Goal: Task Accomplishment & Management: Use online tool/utility

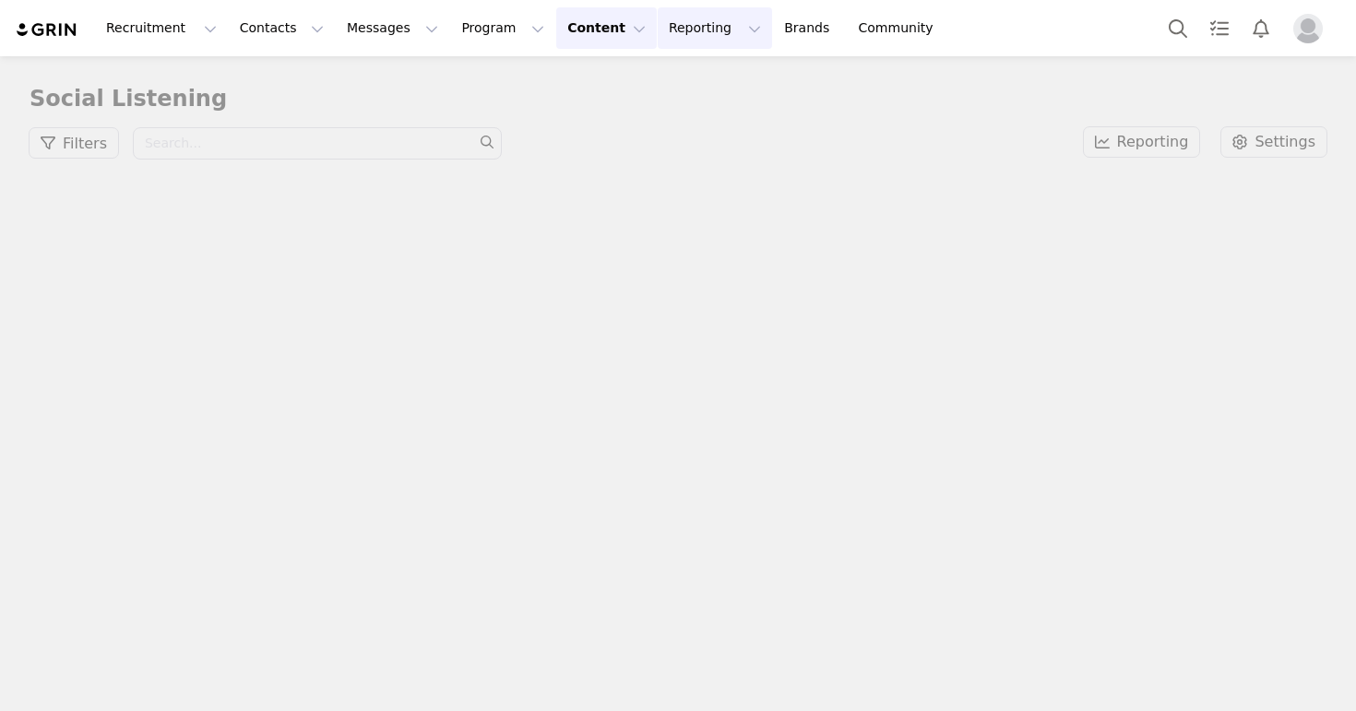
click at [658, 29] on button "Reporting Reporting" at bounding box center [715, 27] width 114 height 41
click at [480, 2] on div "Recruitment Recruitment Creator Search Curated Lists Landing Pages Web Extensio…" at bounding box center [678, 28] width 1356 height 56
click at [269, 13] on button "Contacts Contacts" at bounding box center [282, 27] width 106 height 41
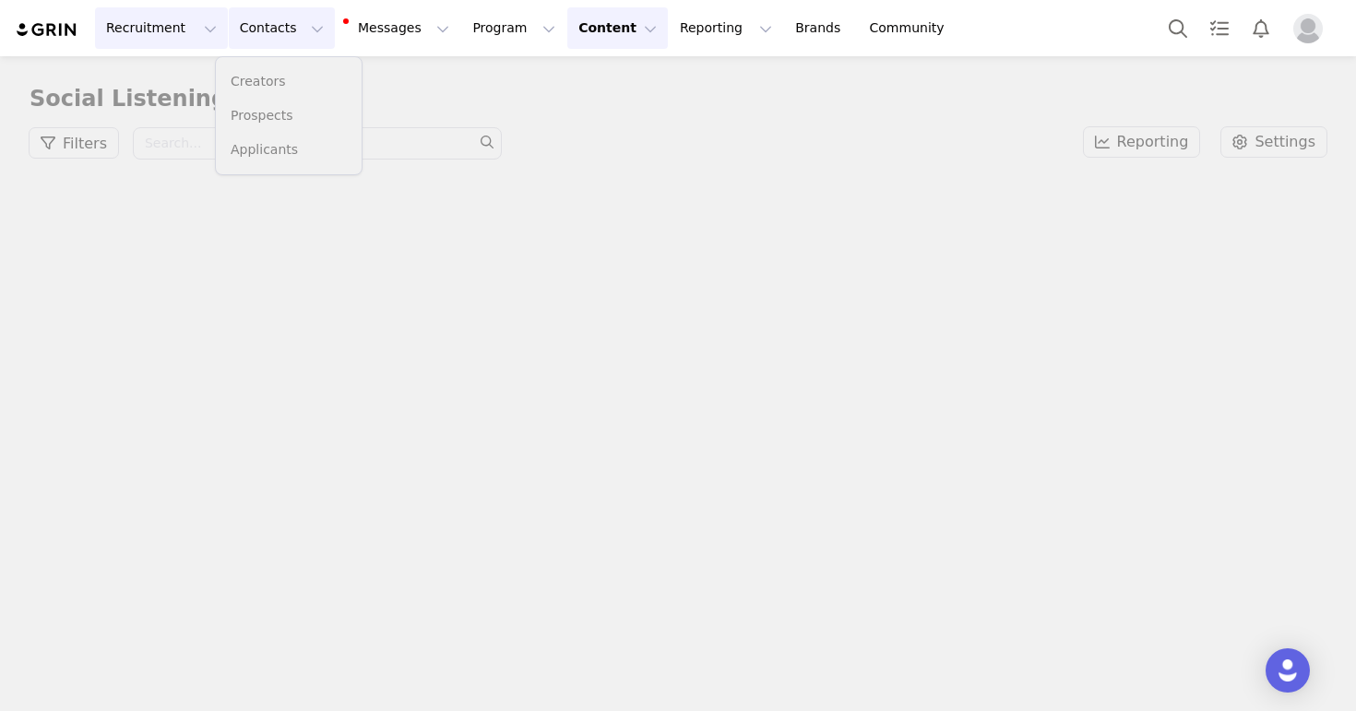
click at [147, 31] on button "Recruitment Recruitment" at bounding box center [161, 27] width 133 height 41
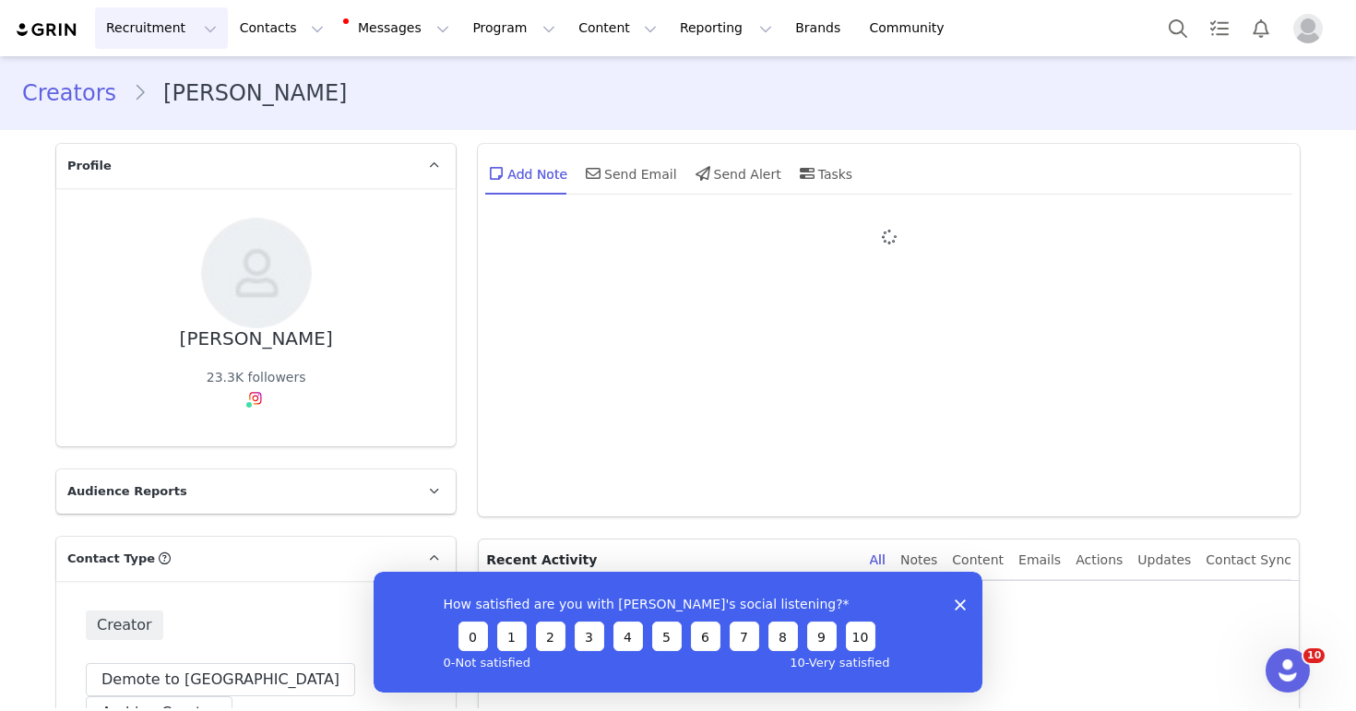
type input "+1 ([GEOGRAPHIC_DATA])"
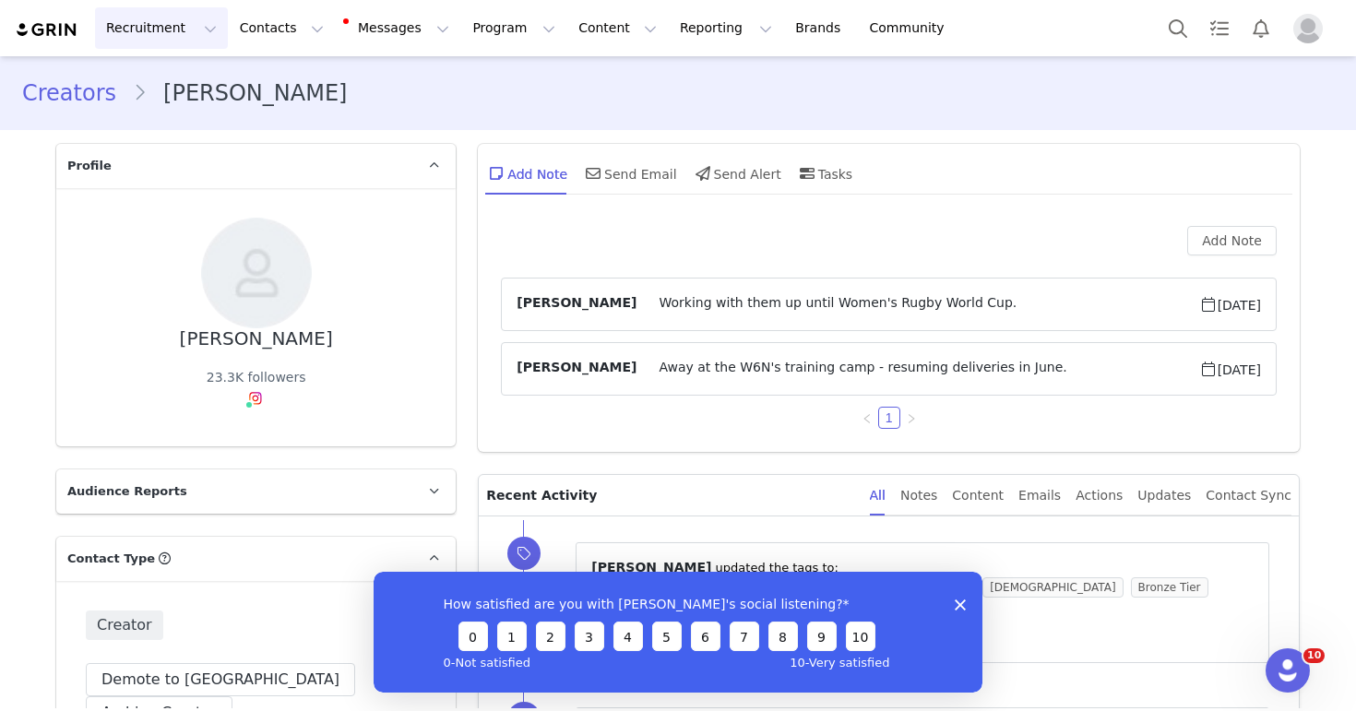
click at [163, 34] on button "Recruitment Recruitment" at bounding box center [161, 27] width 133 height 41
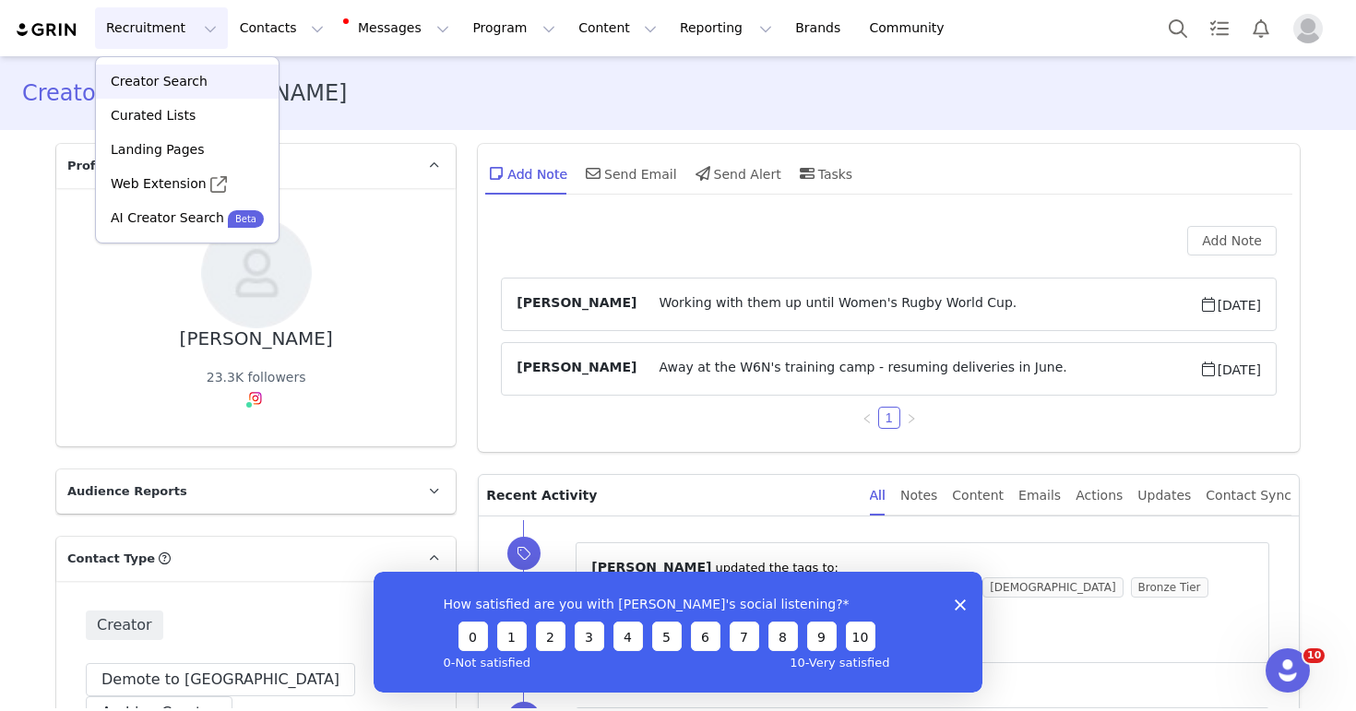
click at [184, 81] on p "Creator Search" at bounding box center [159, 81] width 97 height 19
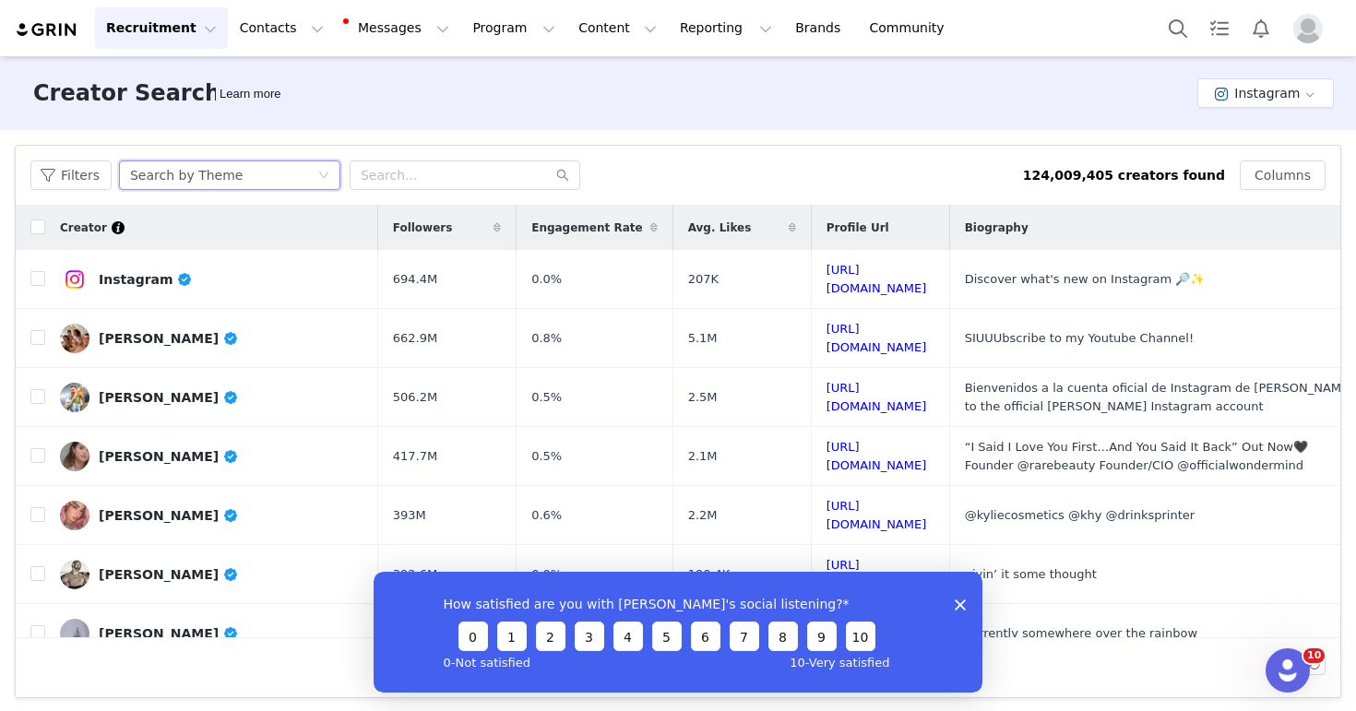
click at [281, 165] on div "Search by Theme" at bounding box center [223, 175] width 187 height 28
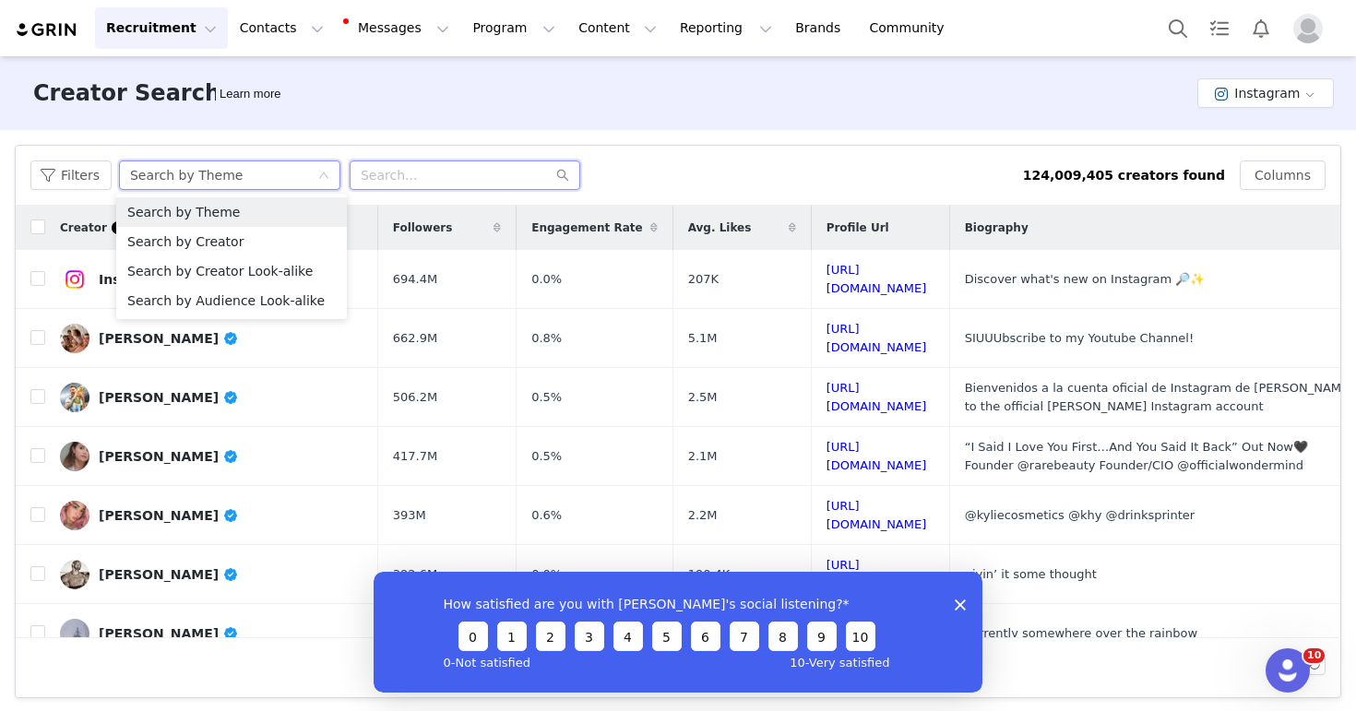
click at [471, 183] on input "text" at bounding box center [465, 175] width 231 height 30
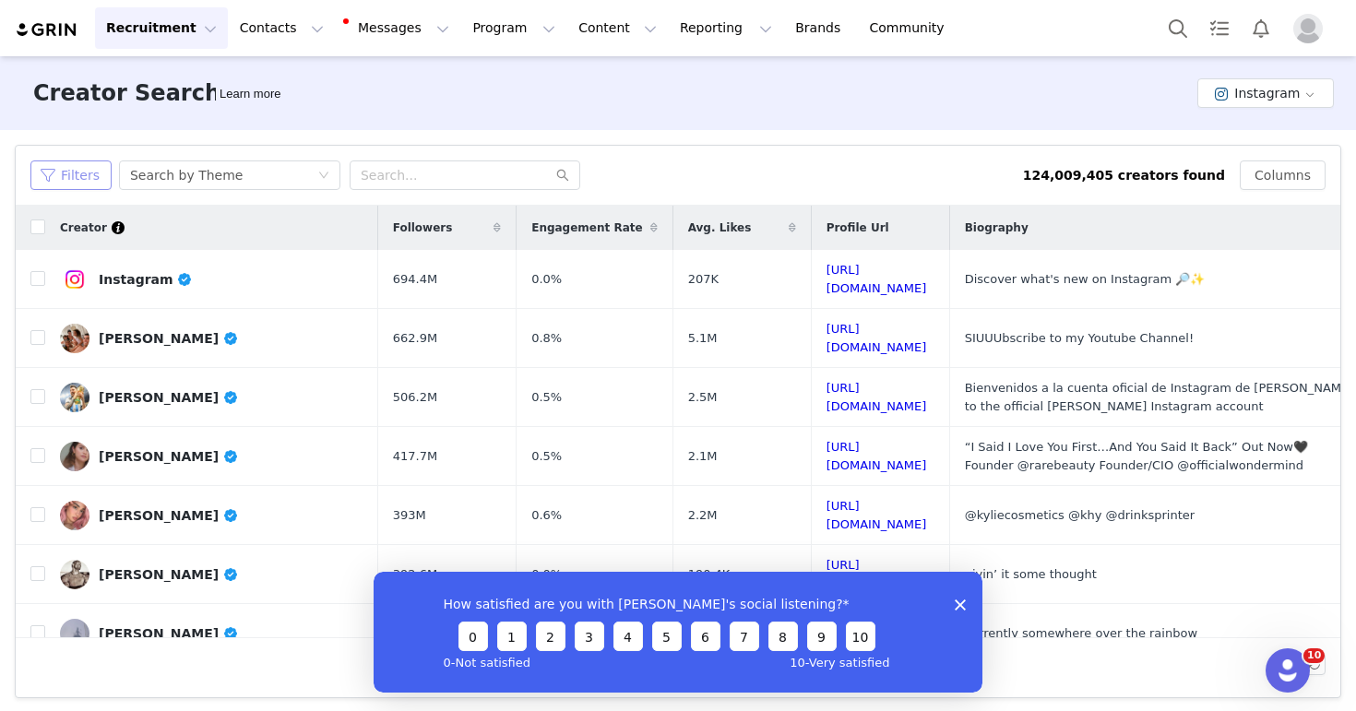
click at [83, 166] on button "Filters" at bounding box center [70, 175] width 81 height 30
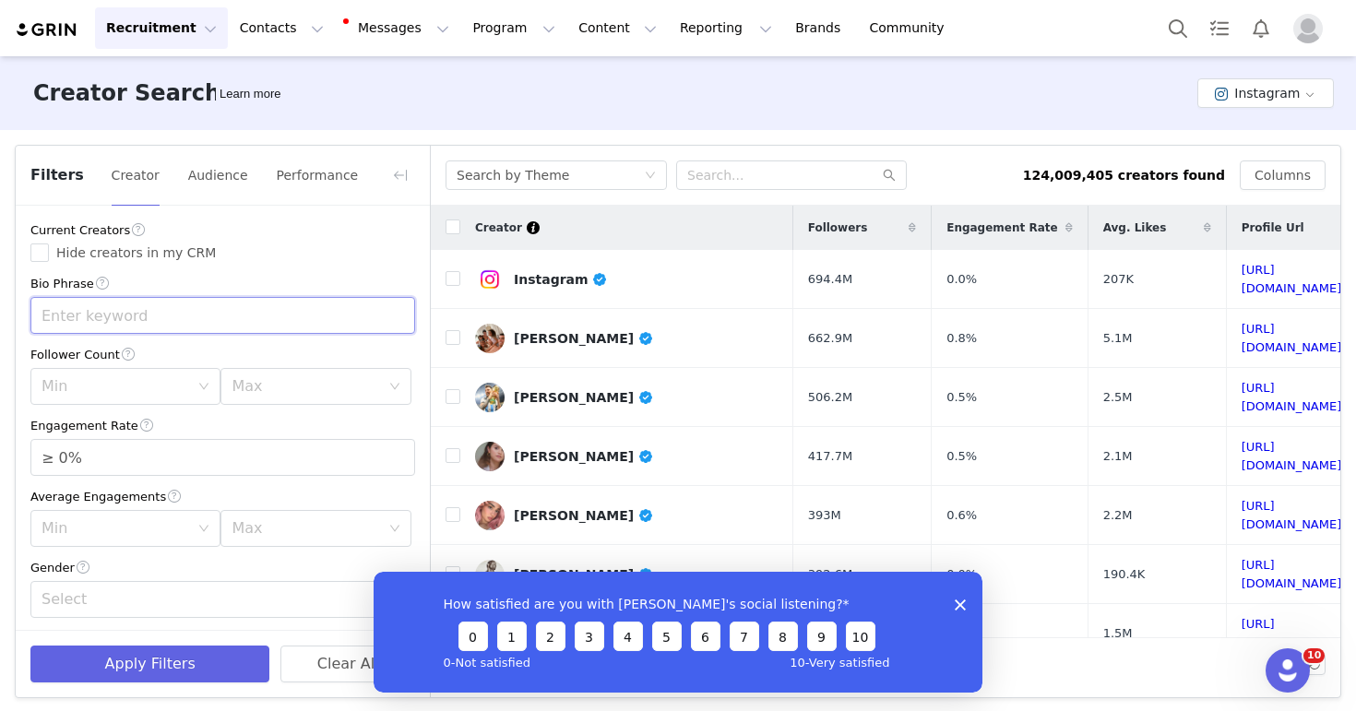
click at [187, 315] on input "text" at bounding box center [222, 315] width 385 height 37
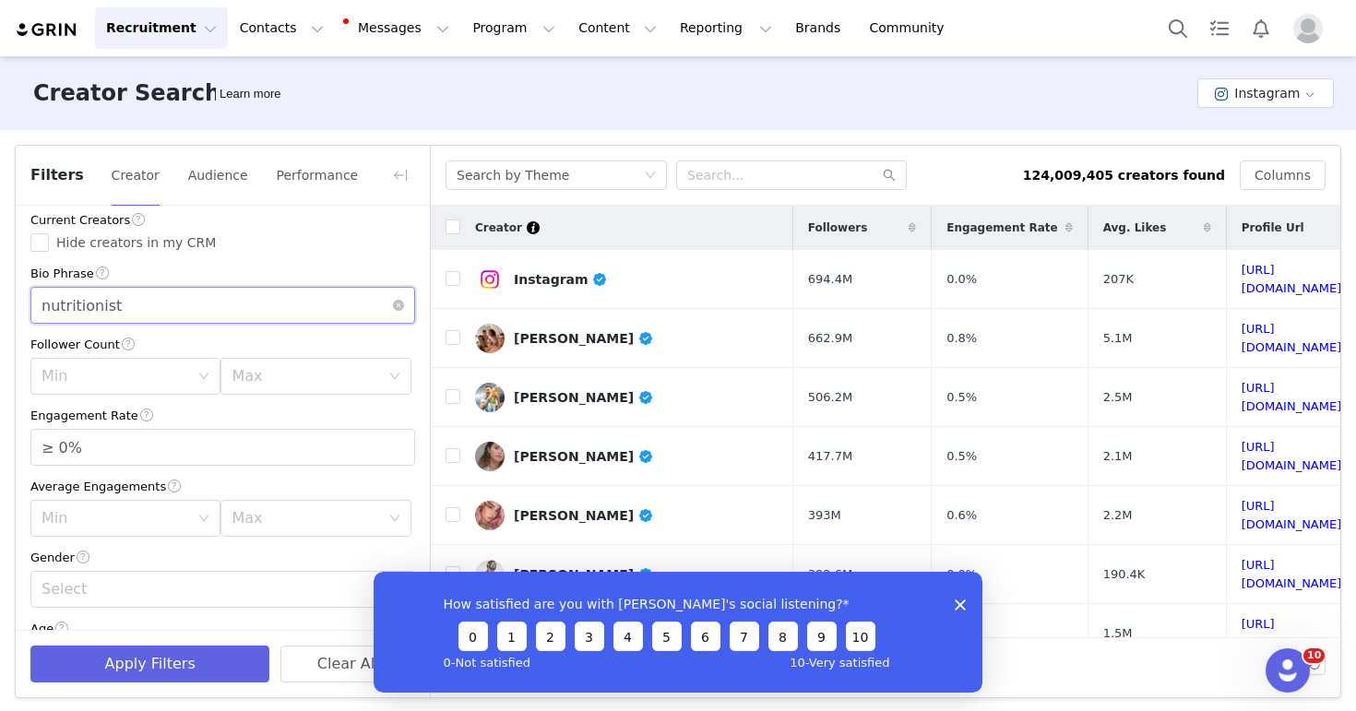
type input "nutritionist"
click at [147, 362] on div "Min" at bounding box center [119, 376] width 156 height 35
click at [114, 549] on li "250k" at bounding box center [125, 553] width 190 height 30
click at [285, 373] on div "Max" at bounding box center [305, 376] width 148 height 18
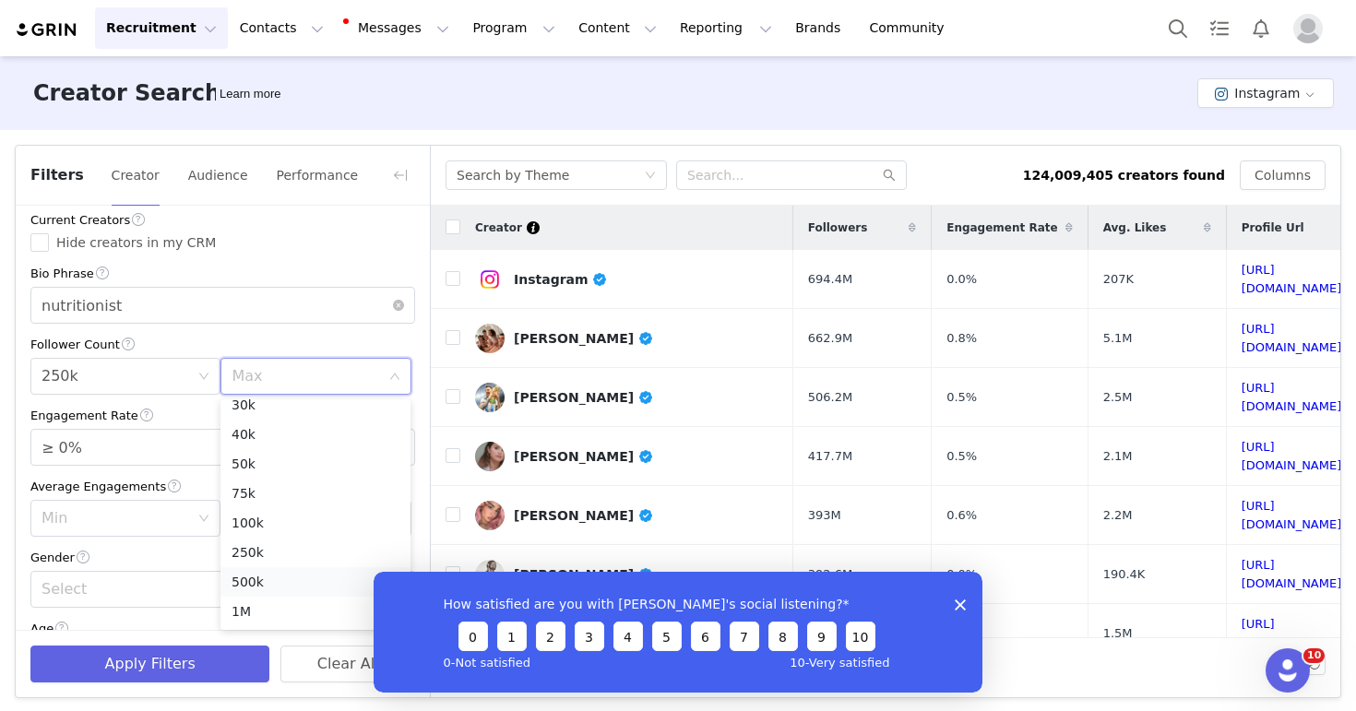
click at [270, 584] on li "500k" at bounding box center [315, 582] width 190 height 30
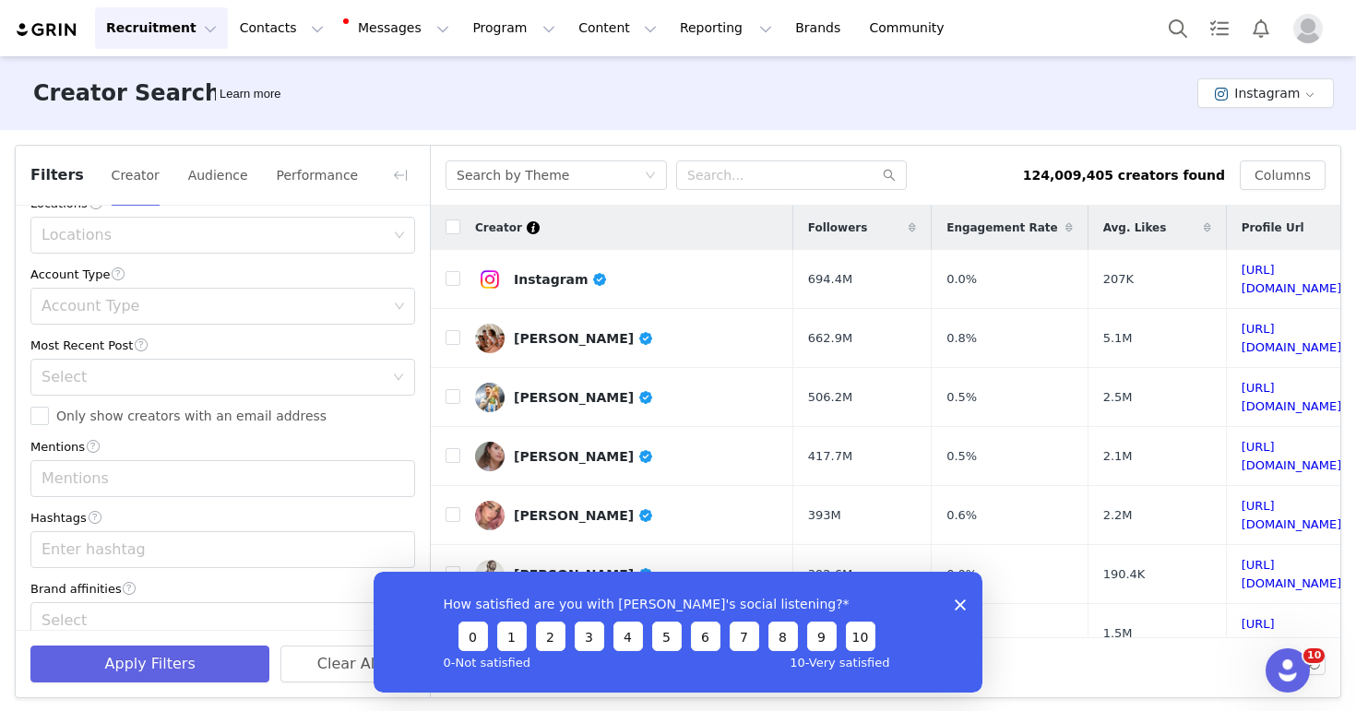
scroll to position [571, 0]
click at [176, 249] on div "Locations" at bounding box center [214, 241] width 346 height 18
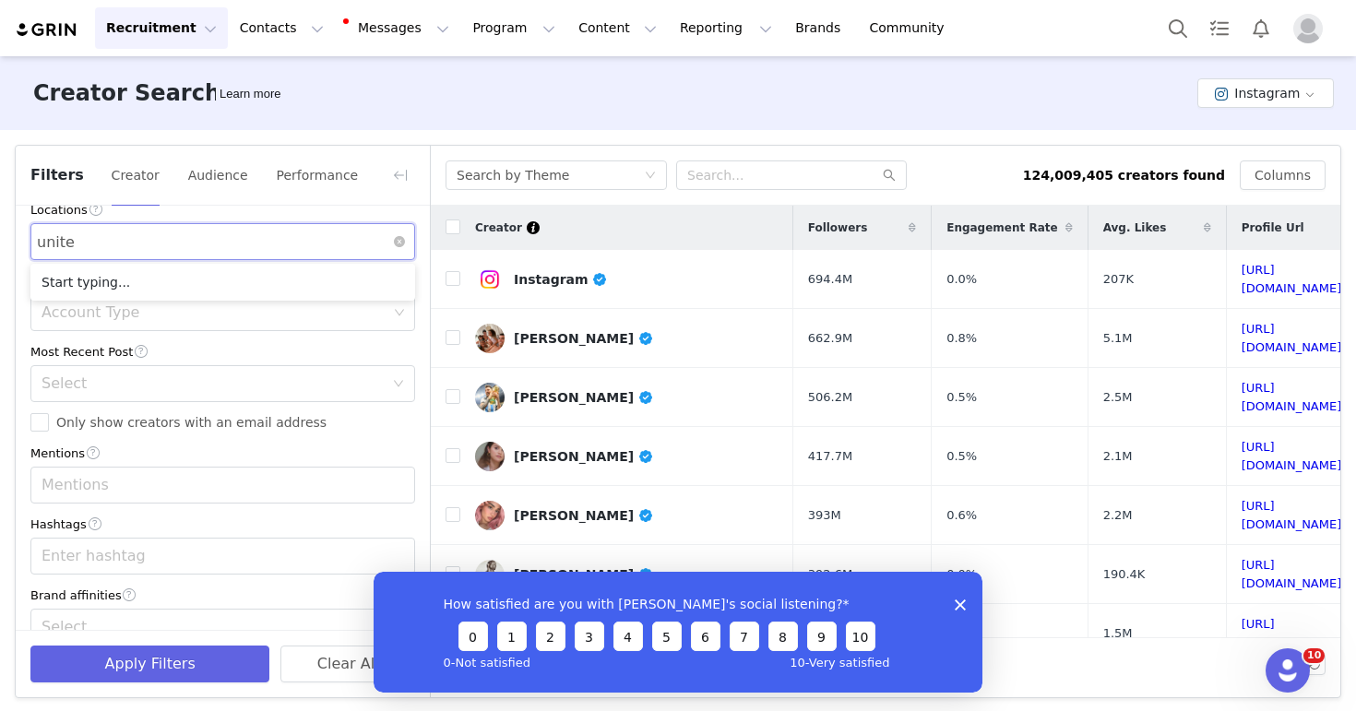
type input "united"
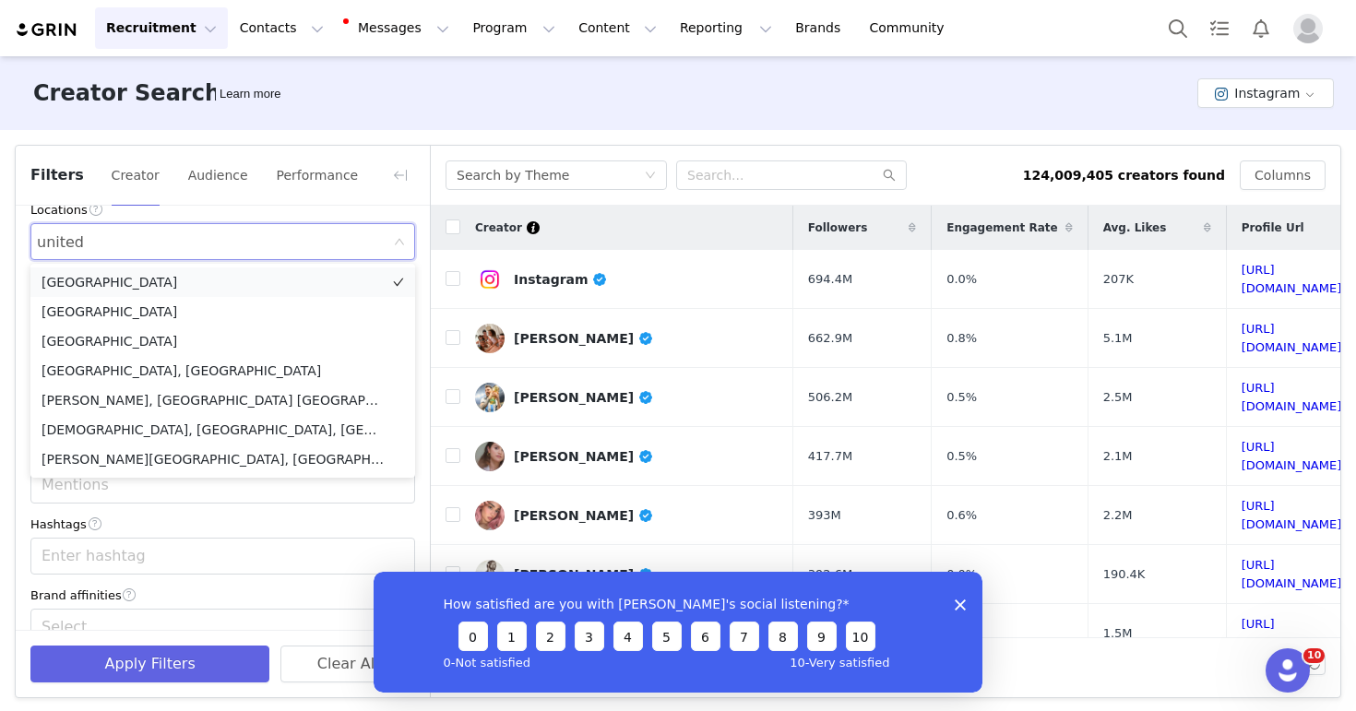
click at [168, 283] on li "[GEOGRAPHIC_DATA]" at bounding box center [222, 282] width 385 height 30
click at [211, 515] on div "Current Creators Hide creators in my CRM Bio Phrase nutritionist Follower Count…" at bounding box center [223, 147] width 414 height 1025
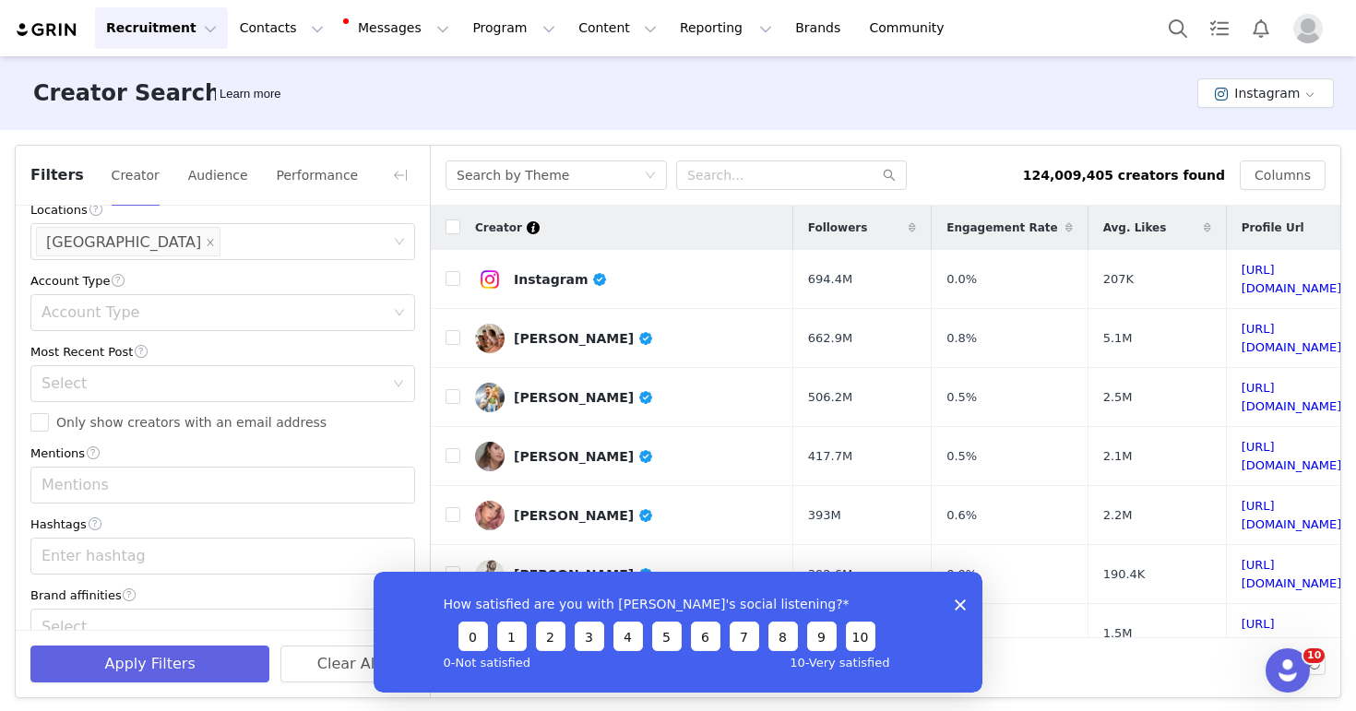
scroll to position [602, 0]
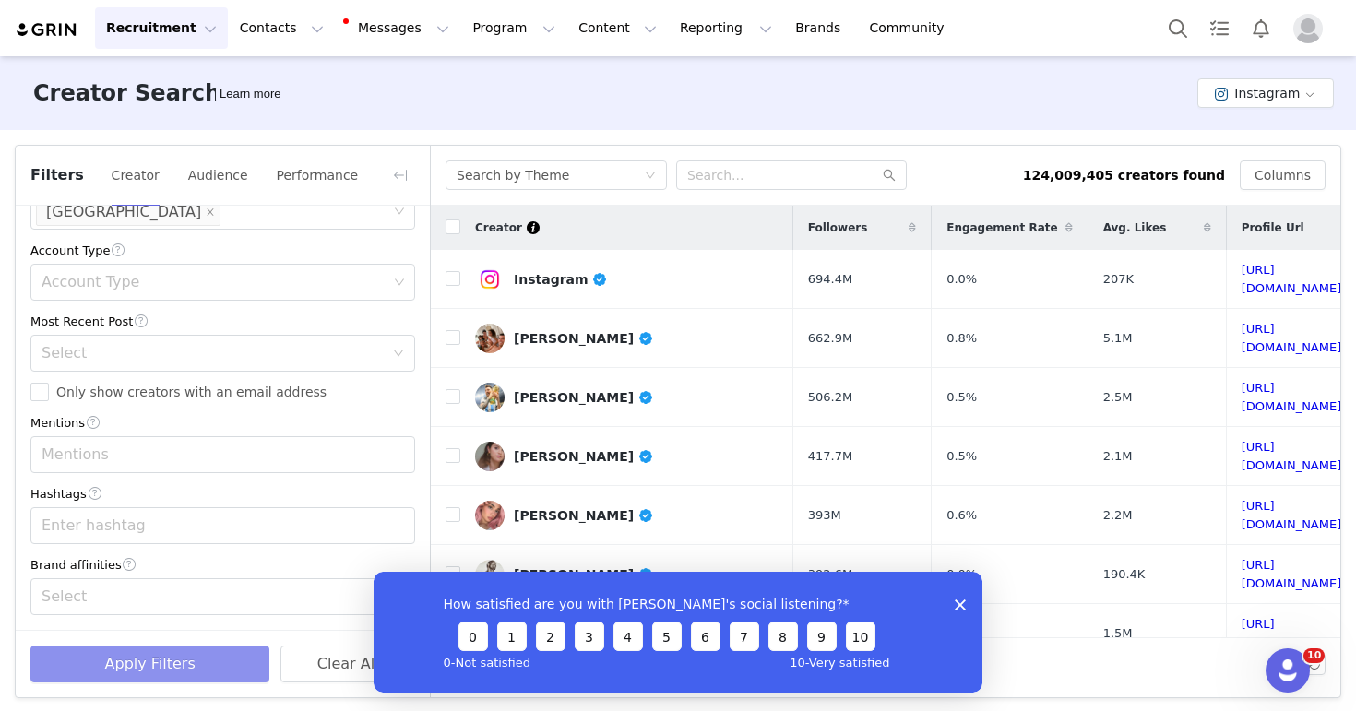
click at [187, 664] on button "Apply Filters" at bounding box center [149, 664] width 239 height 37
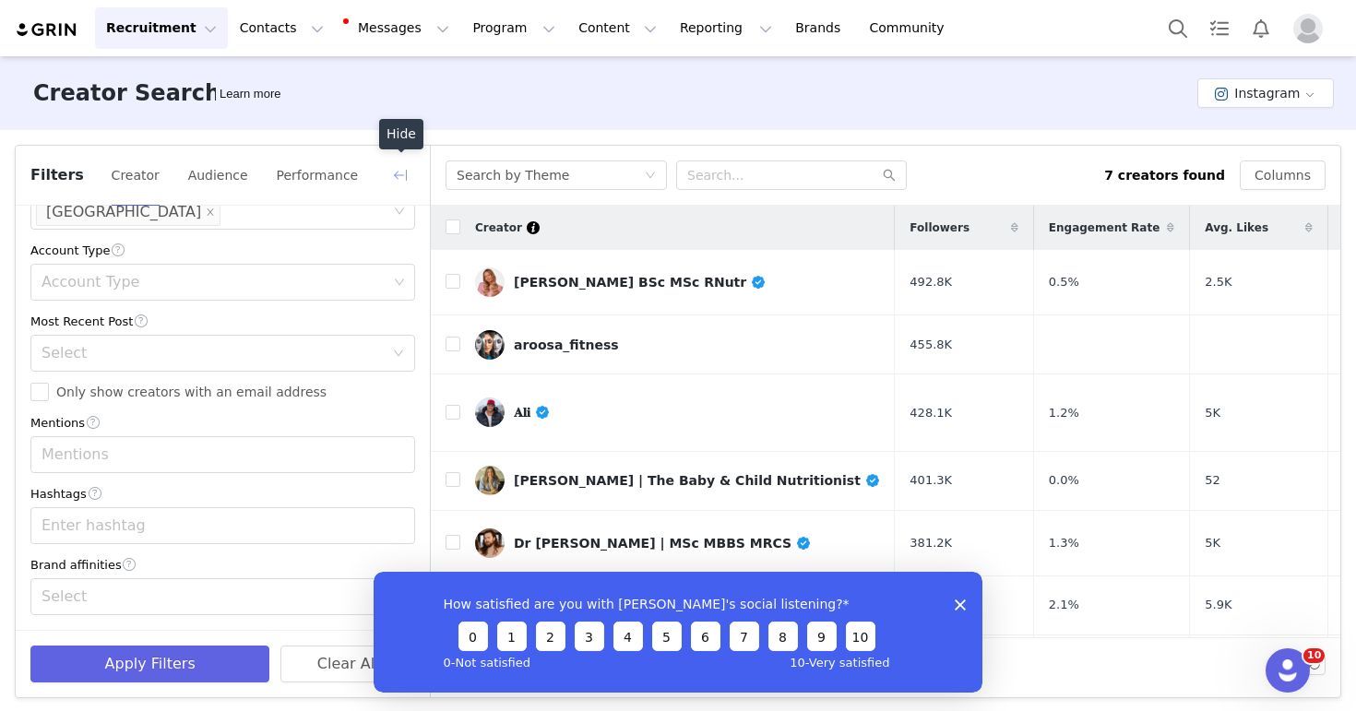
click at [406, 173] on button "button" at bounding box center [400, 175] width 30 height 30
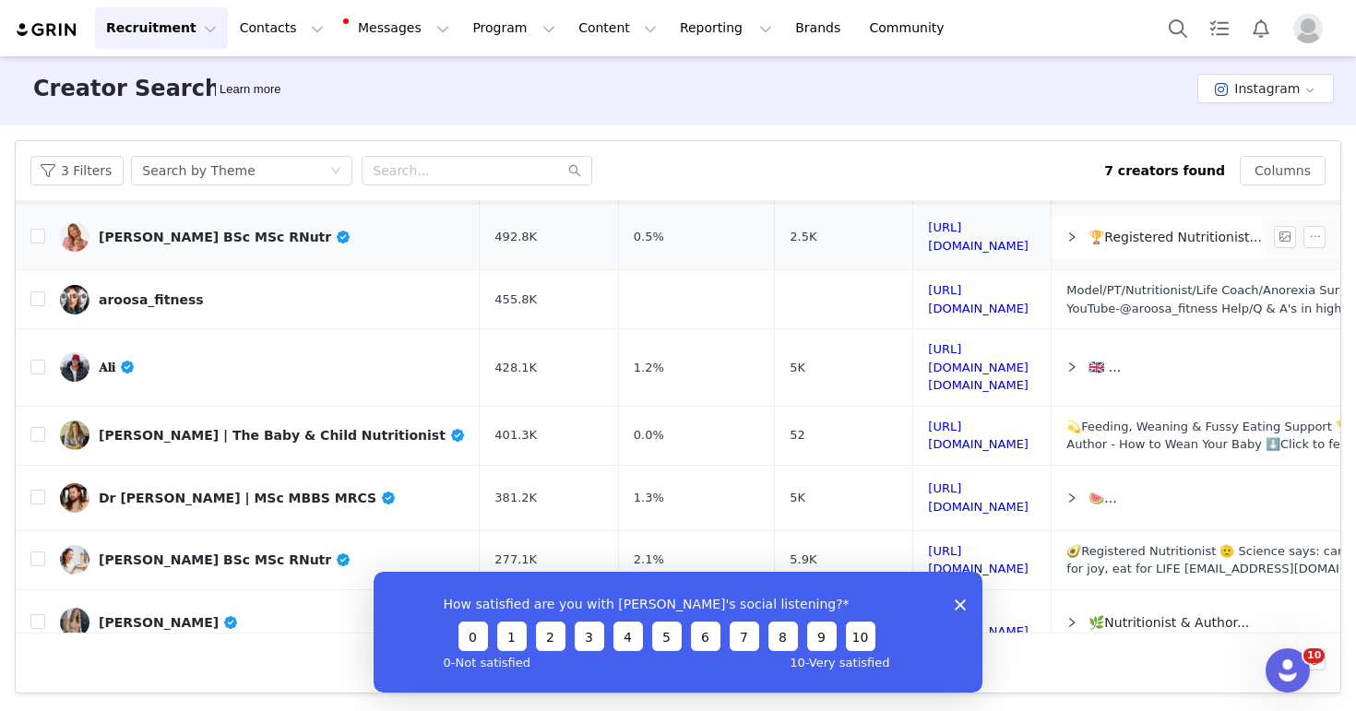
scroll to position [0, 0]
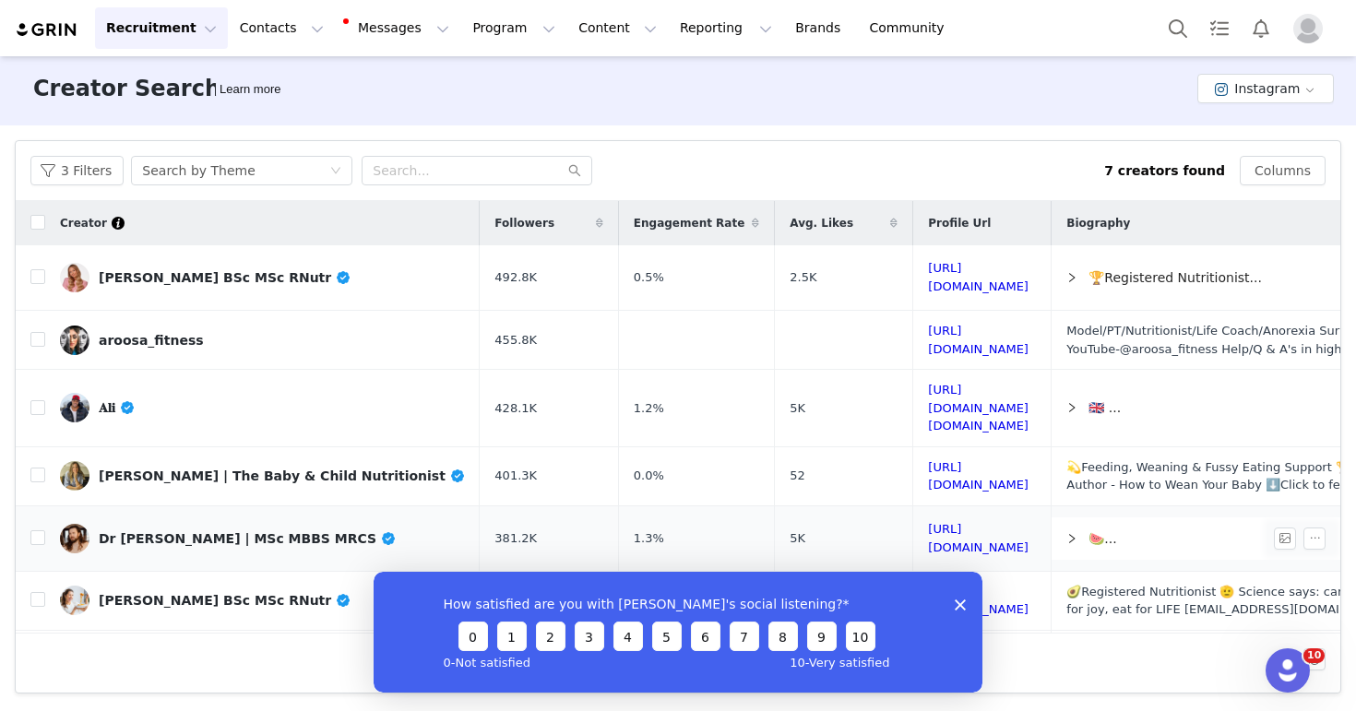
click at [231, 539] on link "Dr [PERSON_NAME] | MSc MBBS MRCS" at bounding box center [262, 539] width 405 height 30
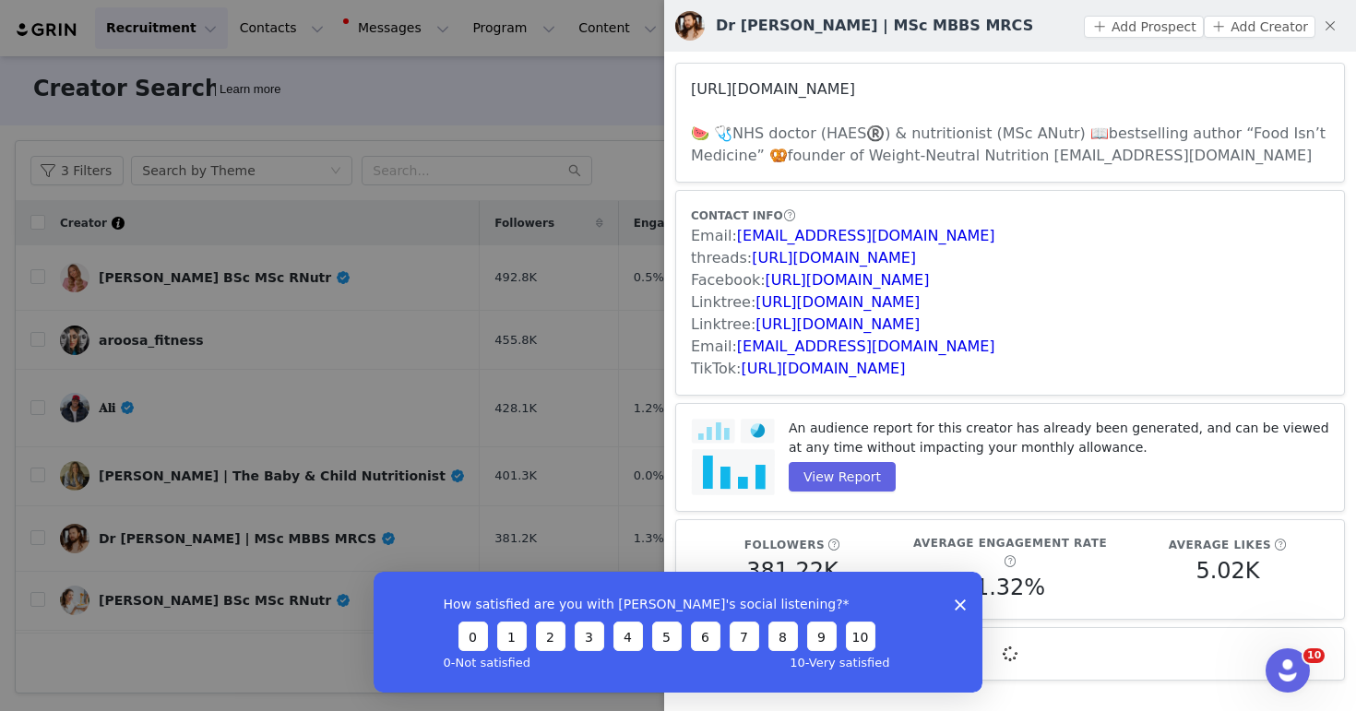
click at [855, 89] on link "[URL][DOMAIN_NAME]" at bounding box center [773, 89] width 164 height 18
click at [475, 242] on div at bounding box center [678, 355] width 1356 height 711
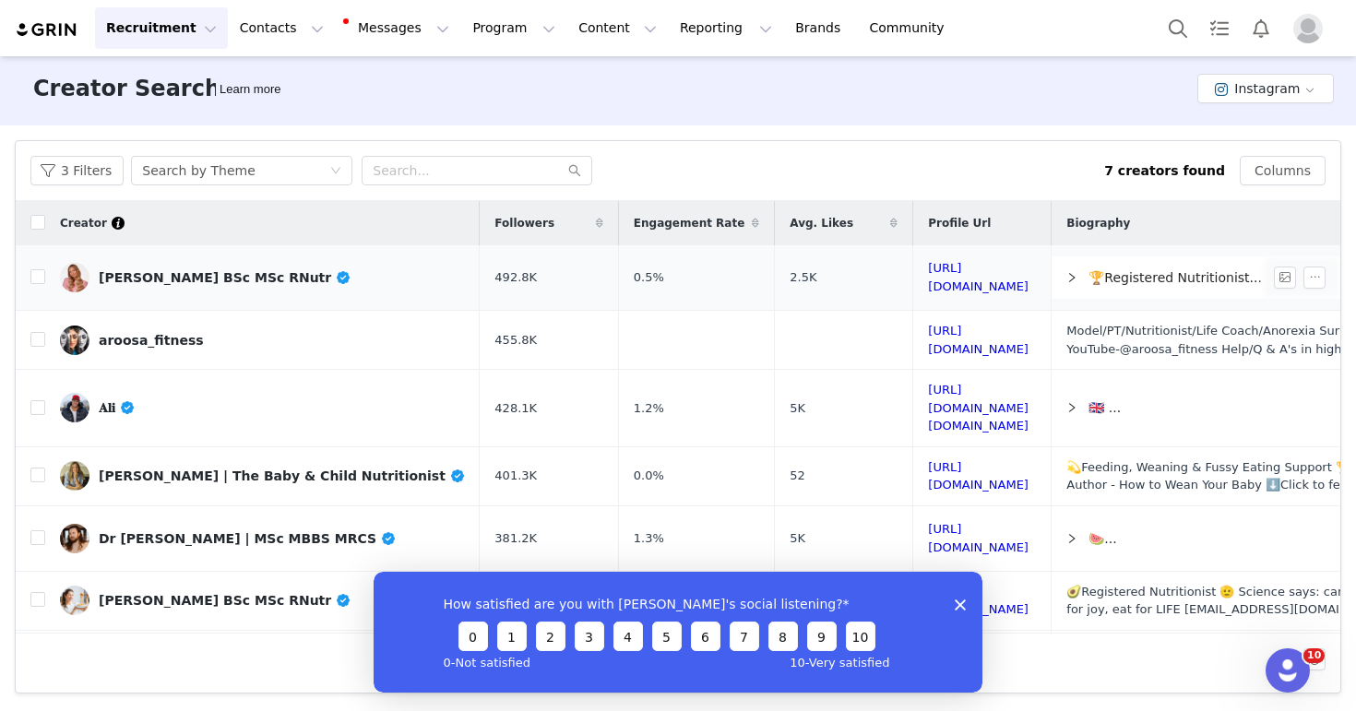
click at [234, 272] on div "[PERSON_NAME] BSc MSc RNutr" at bounding box center [225, 277] width 253 height 15
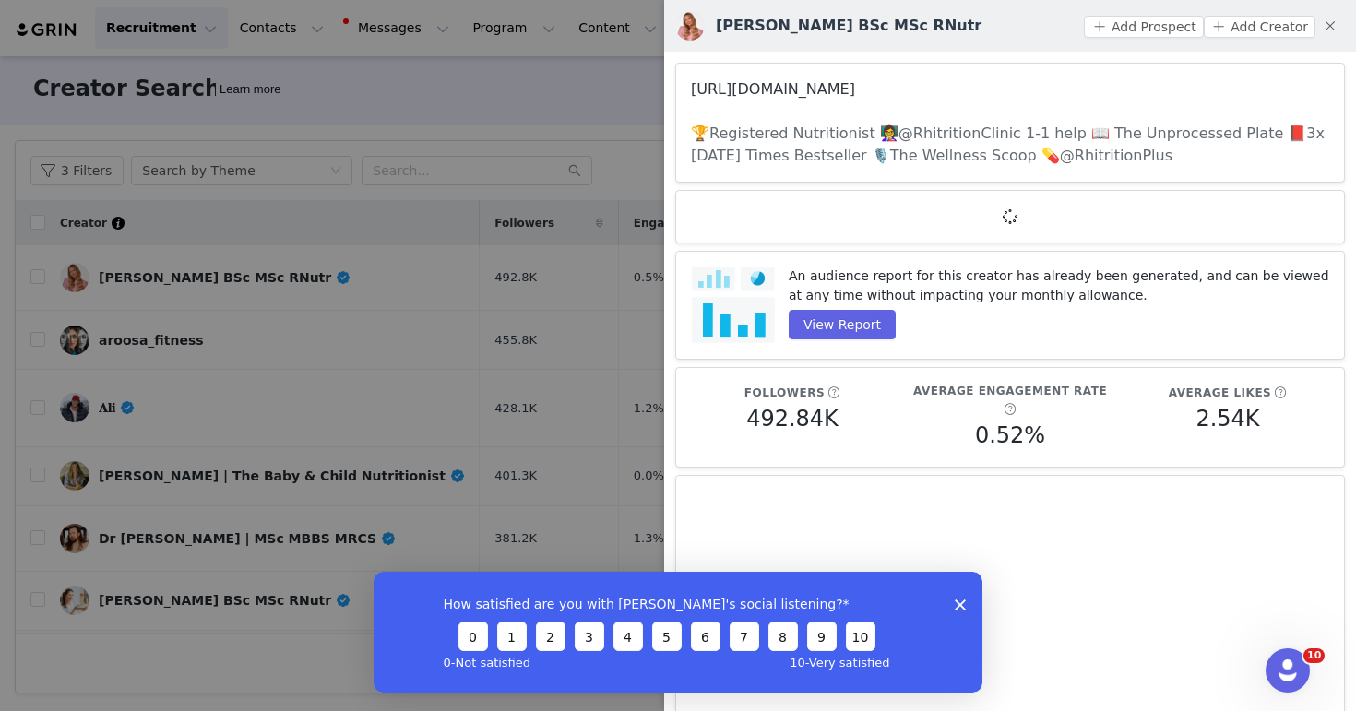
click at [855, 96] on link "[URL][DOMAIN_NAME]" at bounding box center [773, 89] width 164 height 18
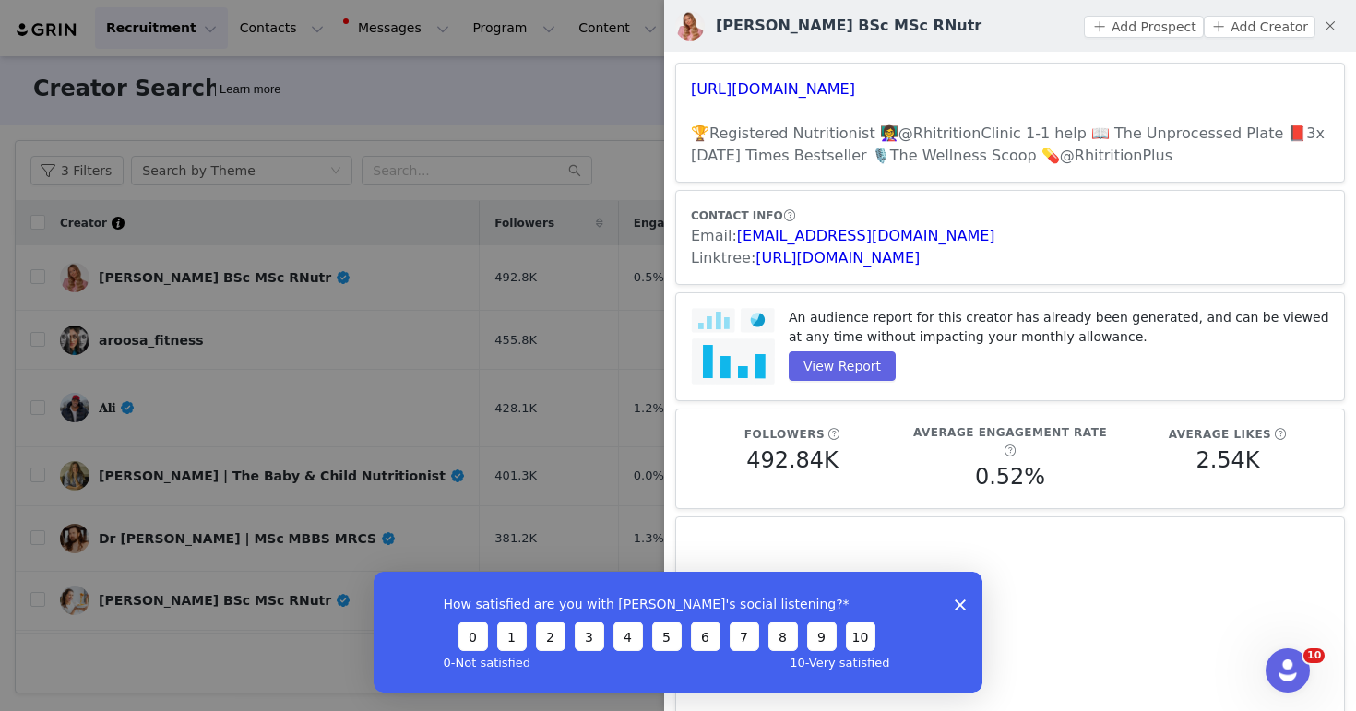
click at [498, 184] on div at bounding box center [678, 355] width 1356 height 711
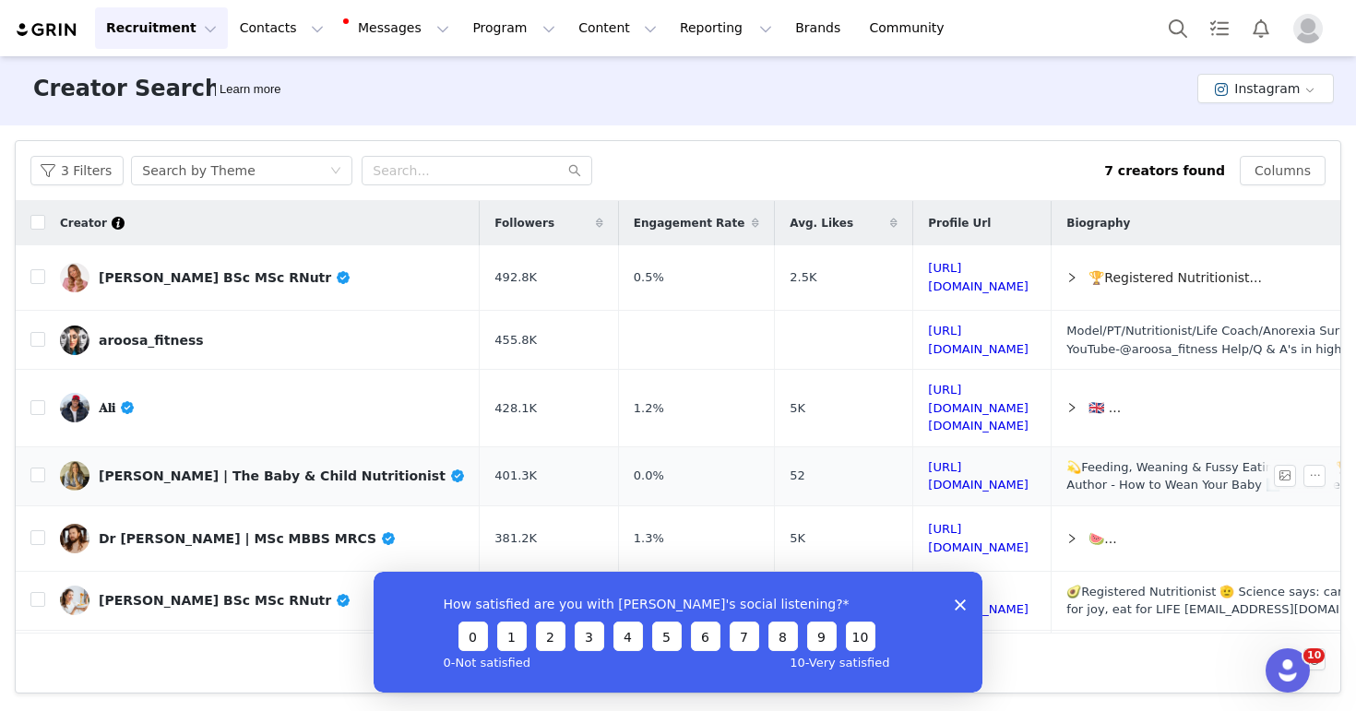
click at [148, 468] on div "[PERSON_NAME] | The Baby & Child Nutritionist" at bounding box center [282, 475] width 366 height 15
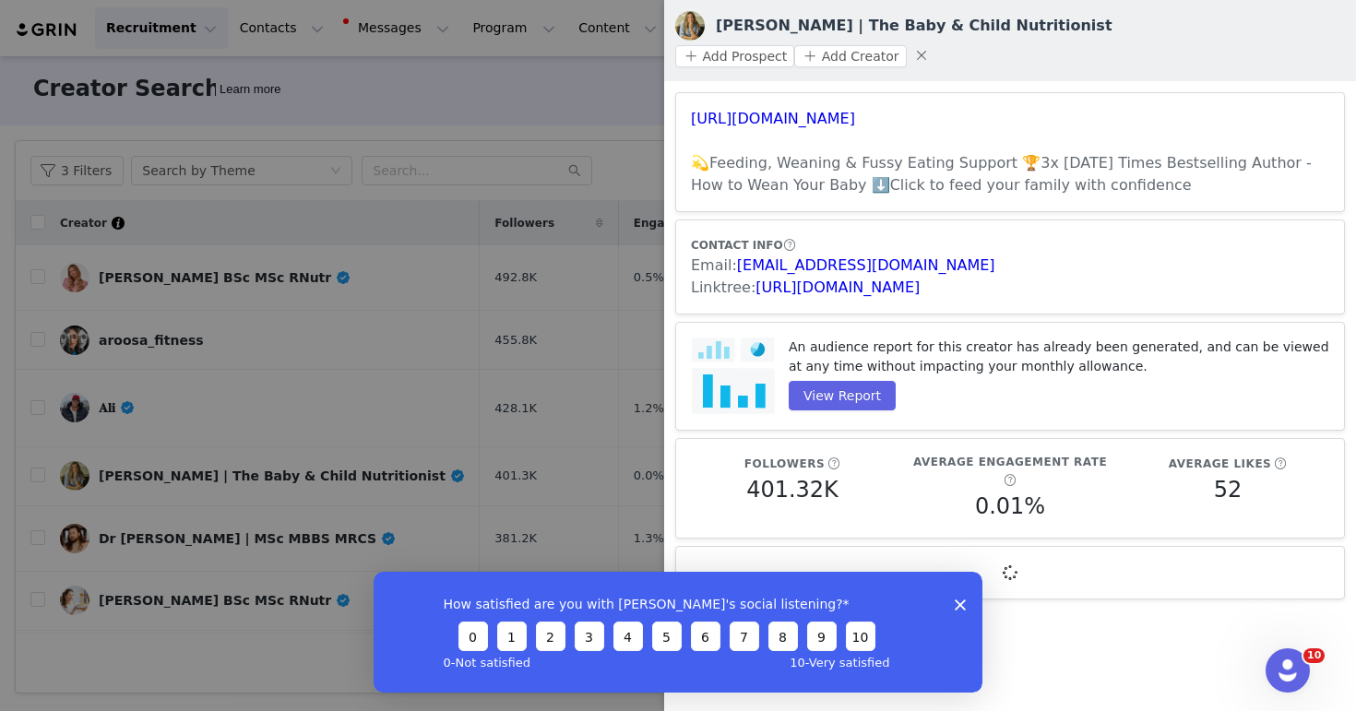
click at [642, 81] on div at bounding box center [678, 355] width 1356 height 711
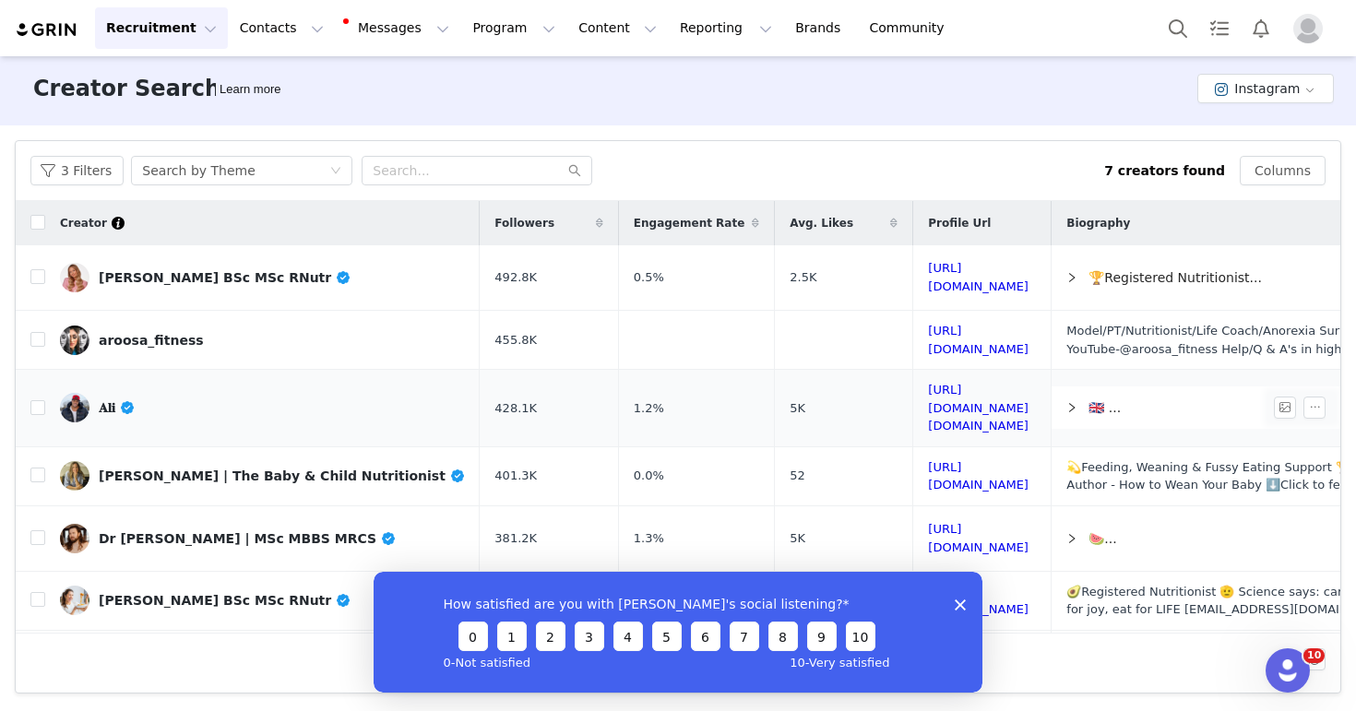
scroll to position [51, 0]
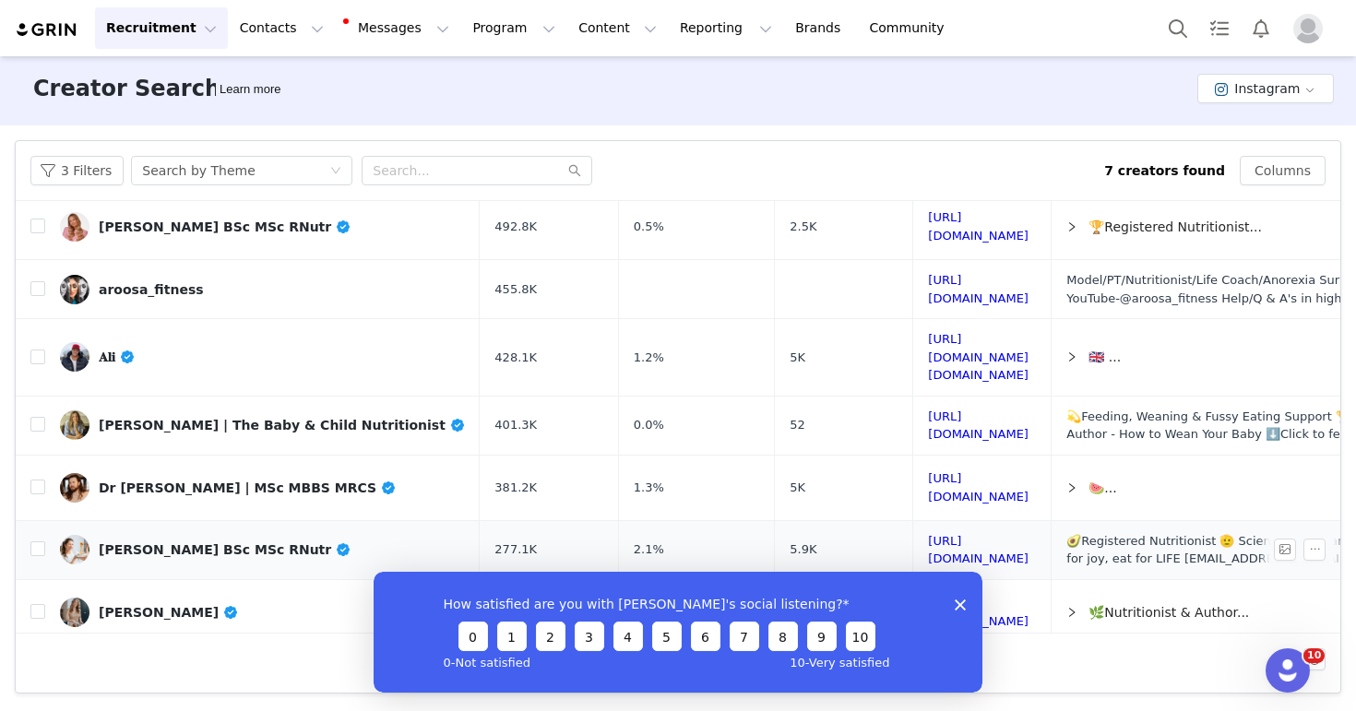
click at [202, 542] on div "[PERSON_NAME] BSc MSc RNutr" at bounding box center [225, 549] width 253 height 15
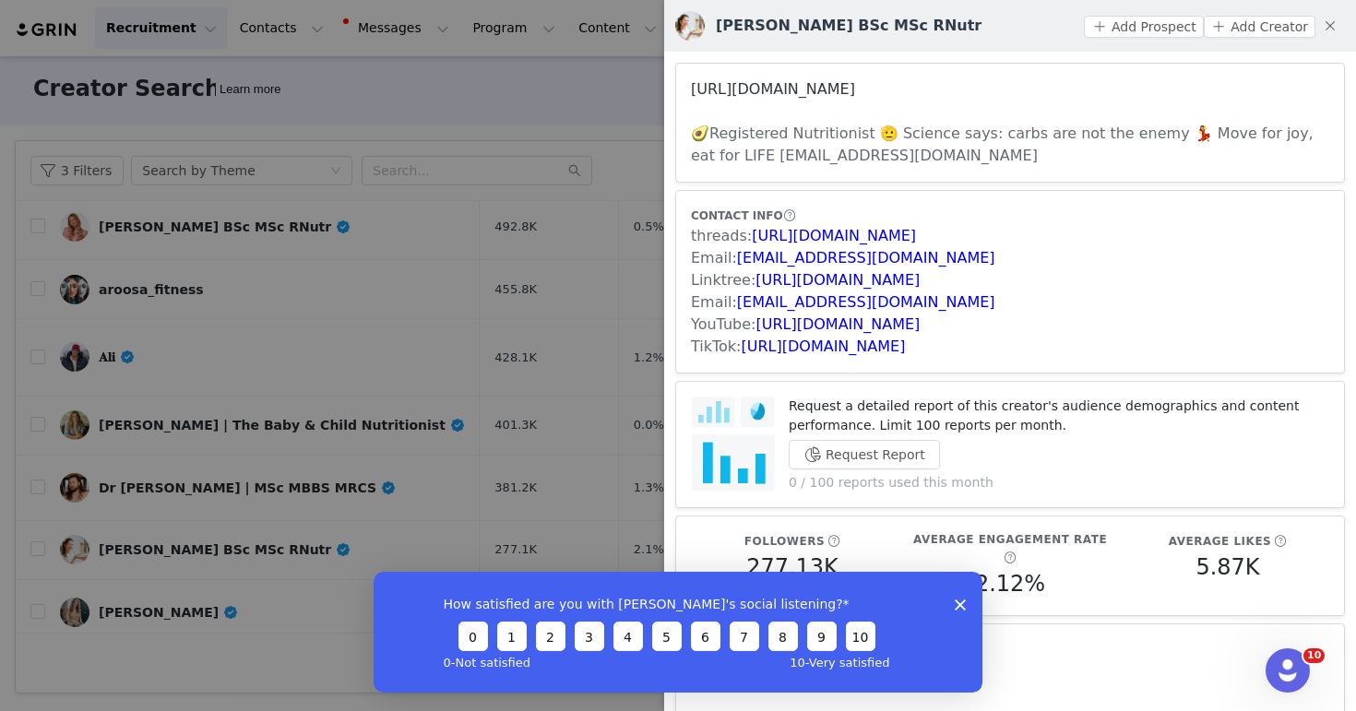
click at [810, 85] on link "[URL][DOMAIN_NAME]" at bounding box center [773, 89] width 164 height 18
click at [485, 124] on div at bounding box center [678, 355] width 1356 height 711
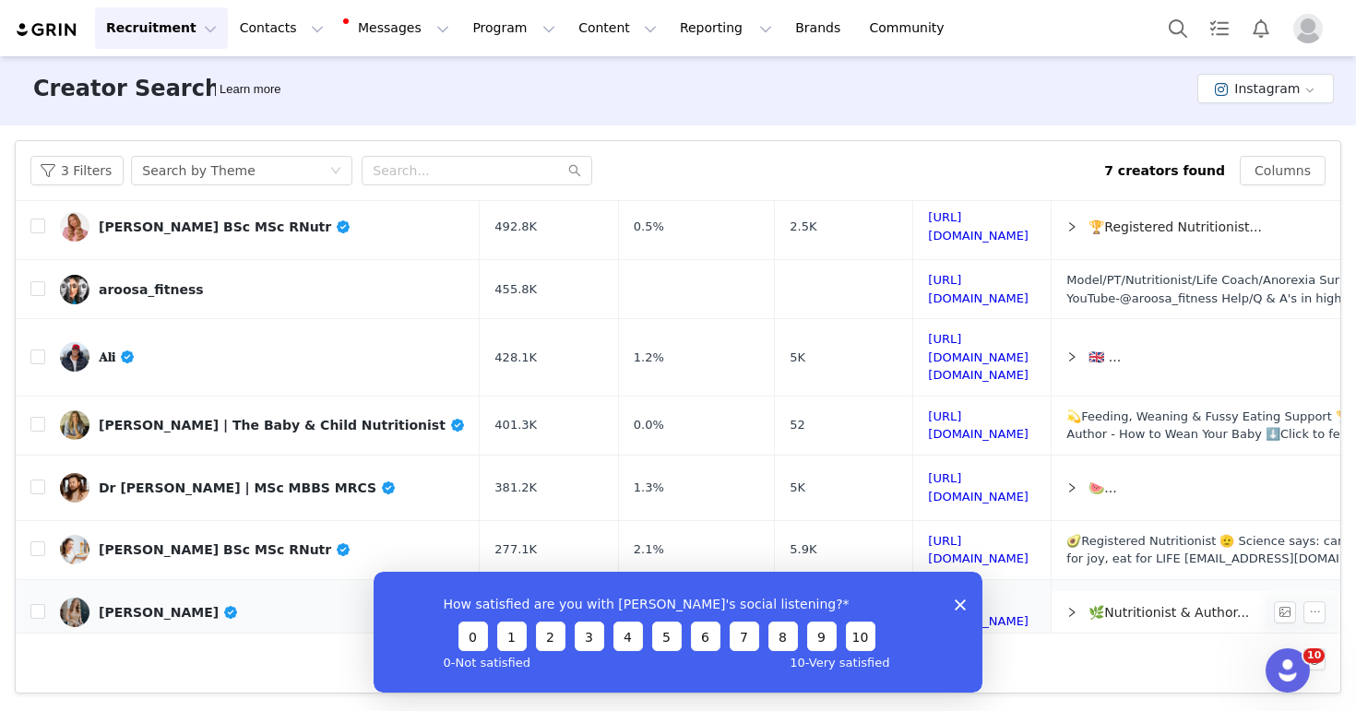
click at [170, 605] on div "[PERSON_NAME]" at bounding box center [169, 612] width 140 height 15
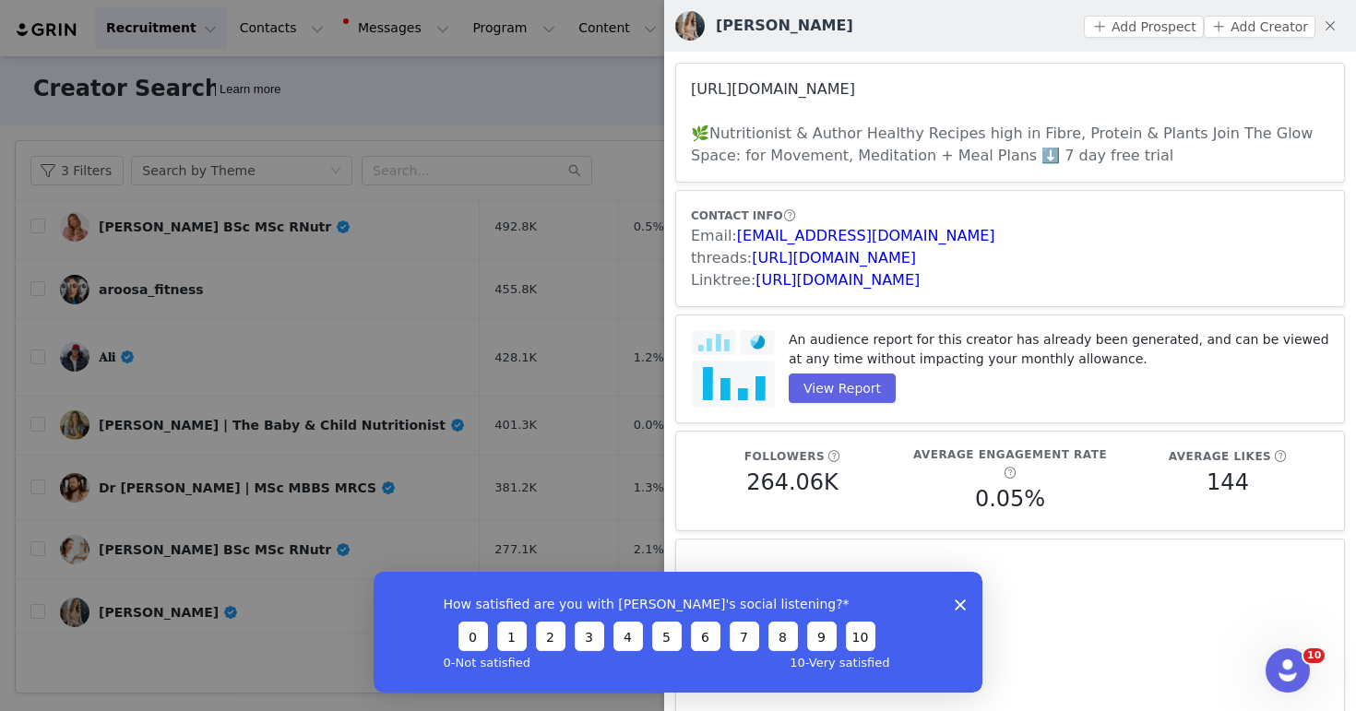
click at [823, 87] on link "[URL][DOMAIN_NAME]" at bounding box center [773, 89] width 164 height 18
click at [558, 124] on div at bounding box center [678, 355] width 1356 height 711
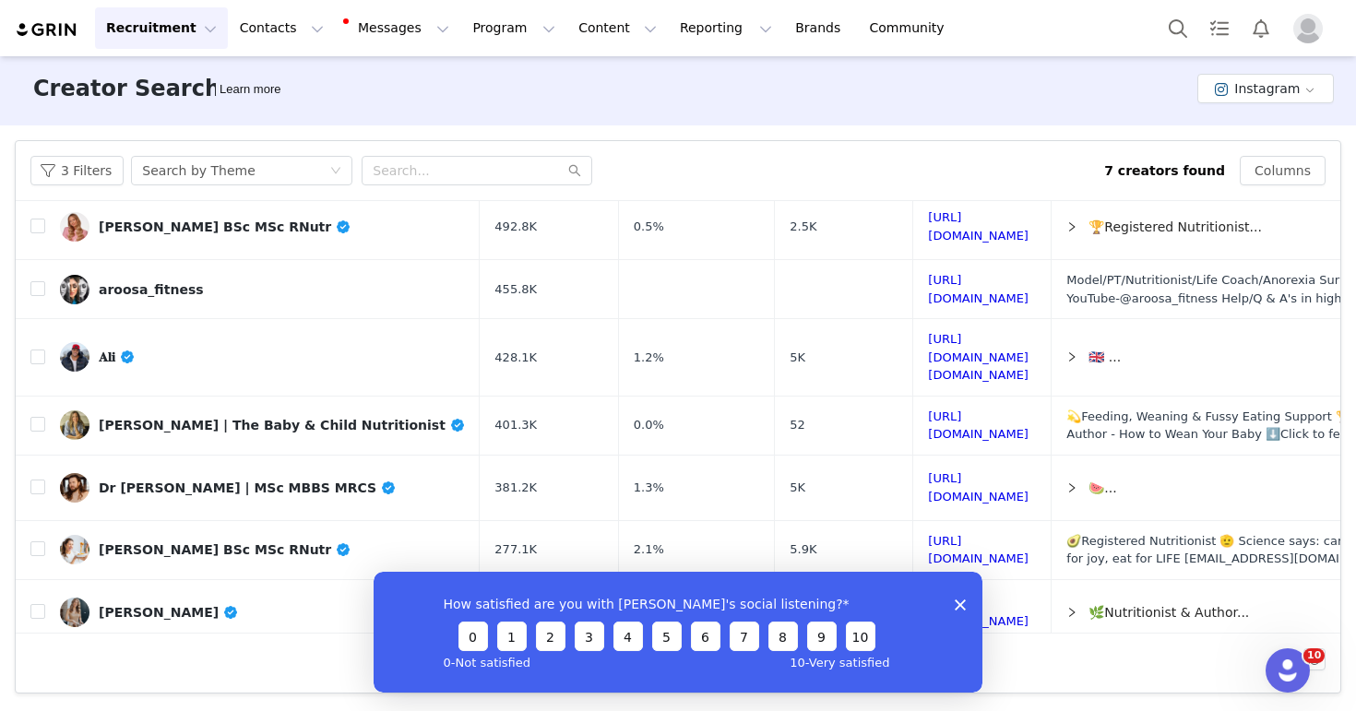
scroll to position [0, 0]
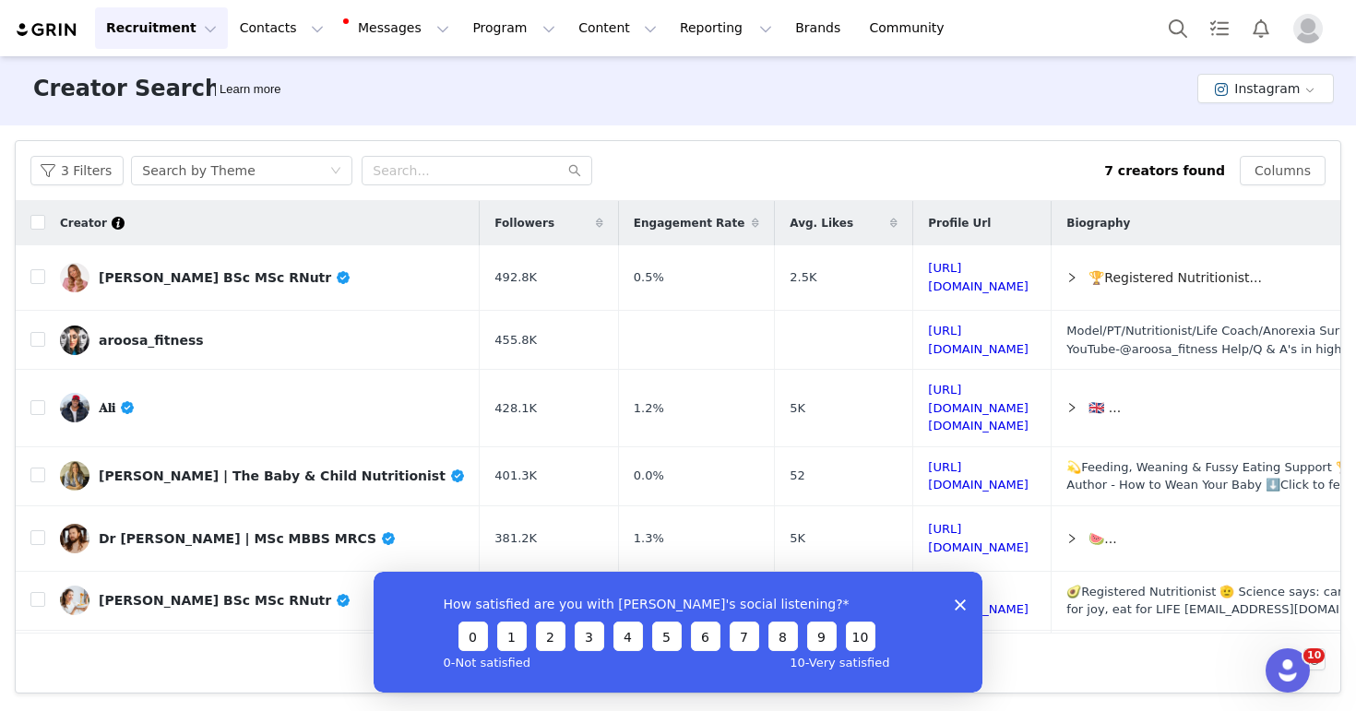
click at [960, 602] on polygon "Close survey" at bounding box center [959, 603] width 11 height 11
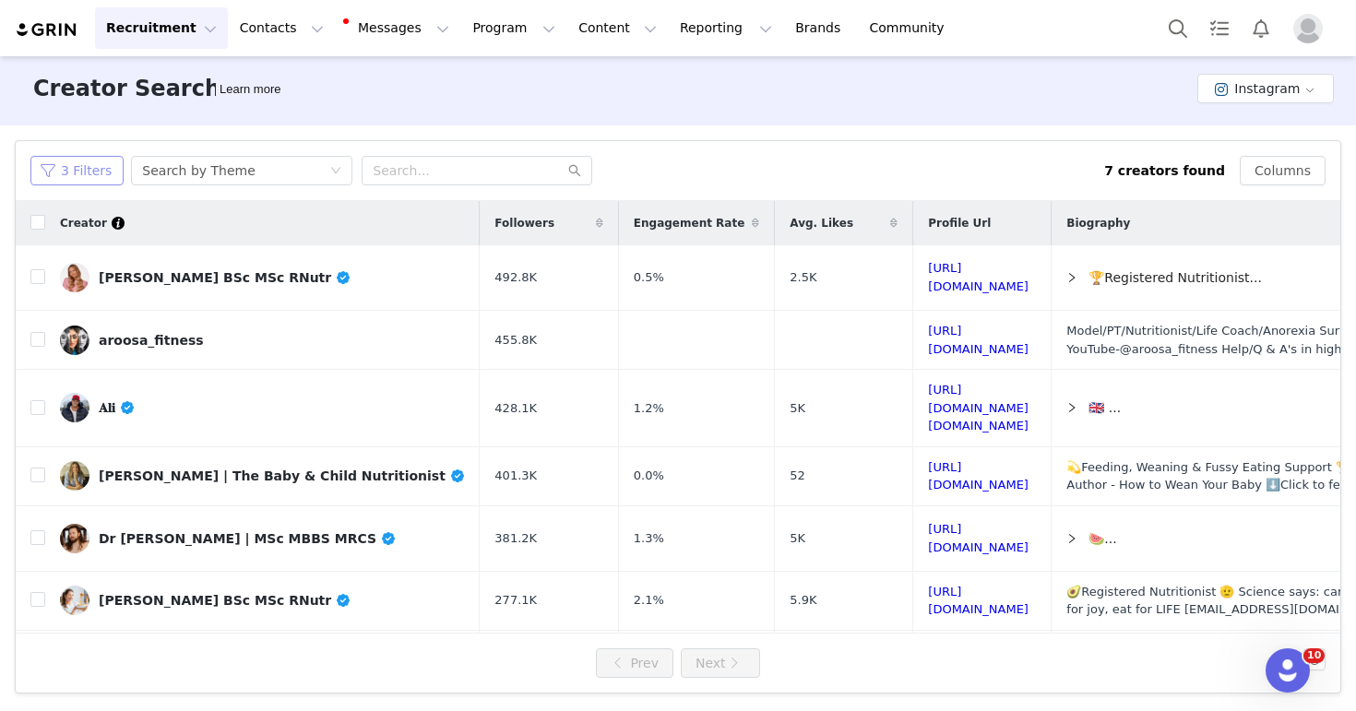
click at [106, 176] on button "3 Filters" at bounding box center [76, 171] width 93 height 30
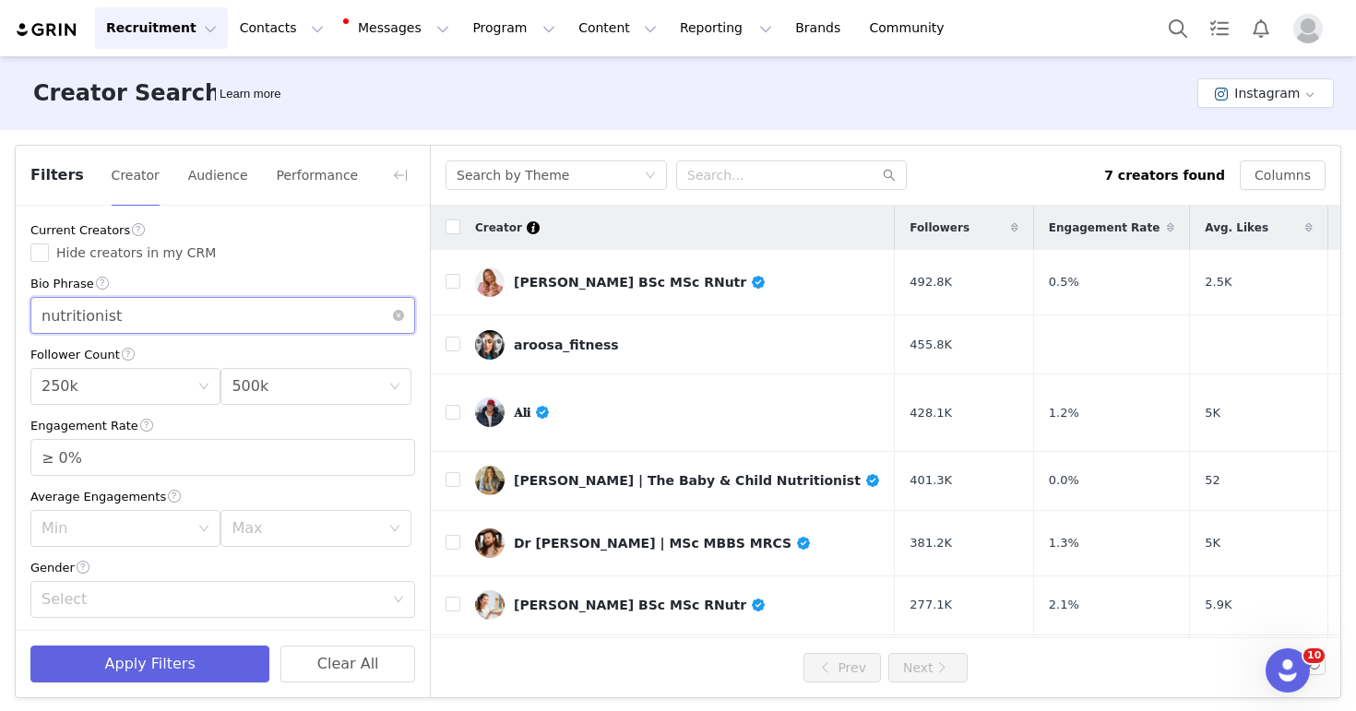
click at [81, 320] on input "nutritionist" at bounding box center [222, 315] width 385 height 37
type input "doctor"
click at [179, 653] on button "Apply Filters" at bounding box center [149, 664] width 239 height 37
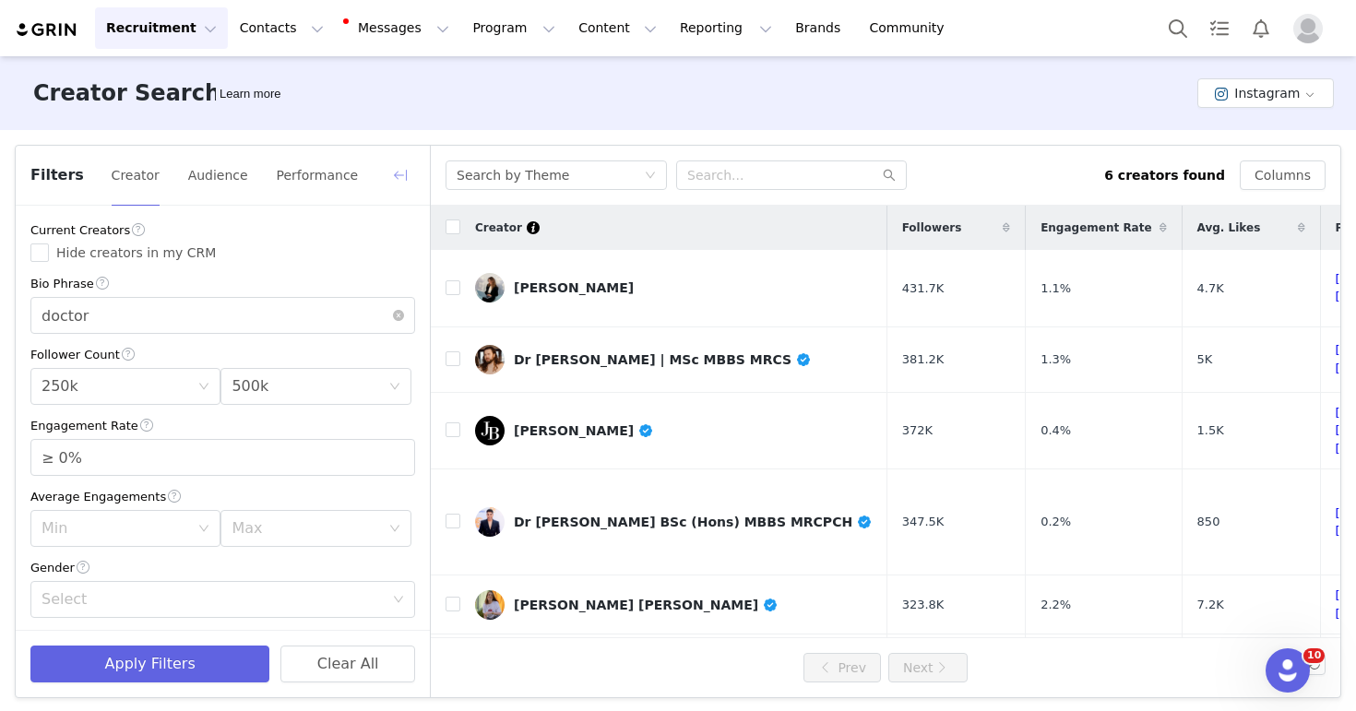
click at [394, 173] on button "button" at bounding box center [400, 175] width 30 height 30
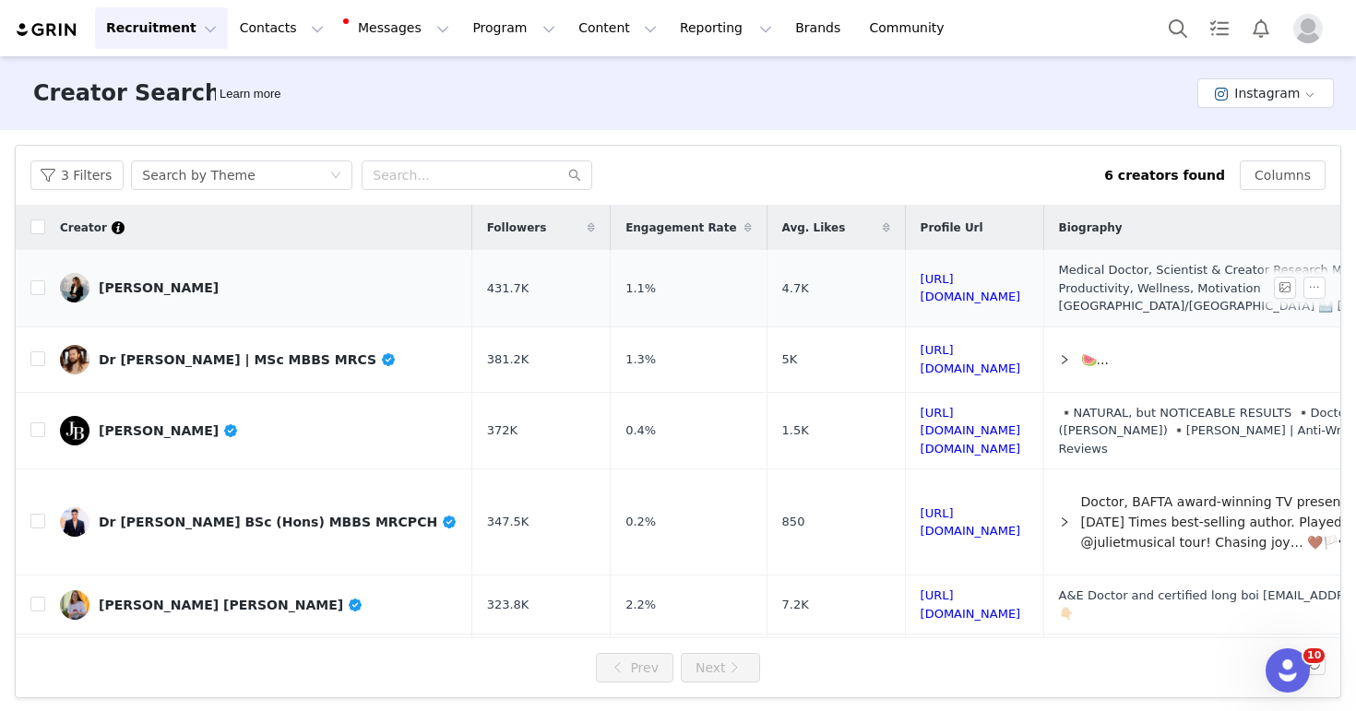
click at [338, 290] on link "[PERSON_NAME]" at bounding box center [258, 288] width 397 height 30
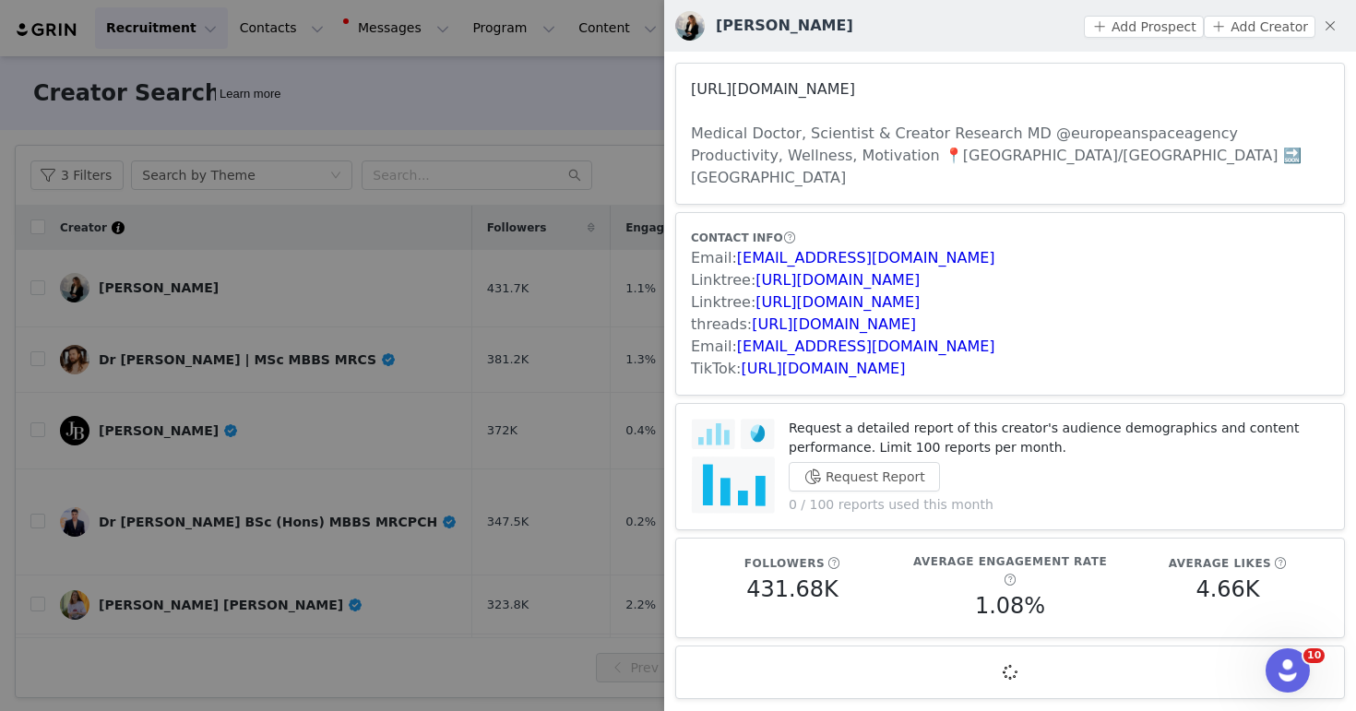
click at [844, 89] on link "[URL][DOMAIN_NAME]" at bounding box center [773, 89] width 164 height 18
click at [486, 201] on div at bounding box center [678, 355] width 1356 height 711
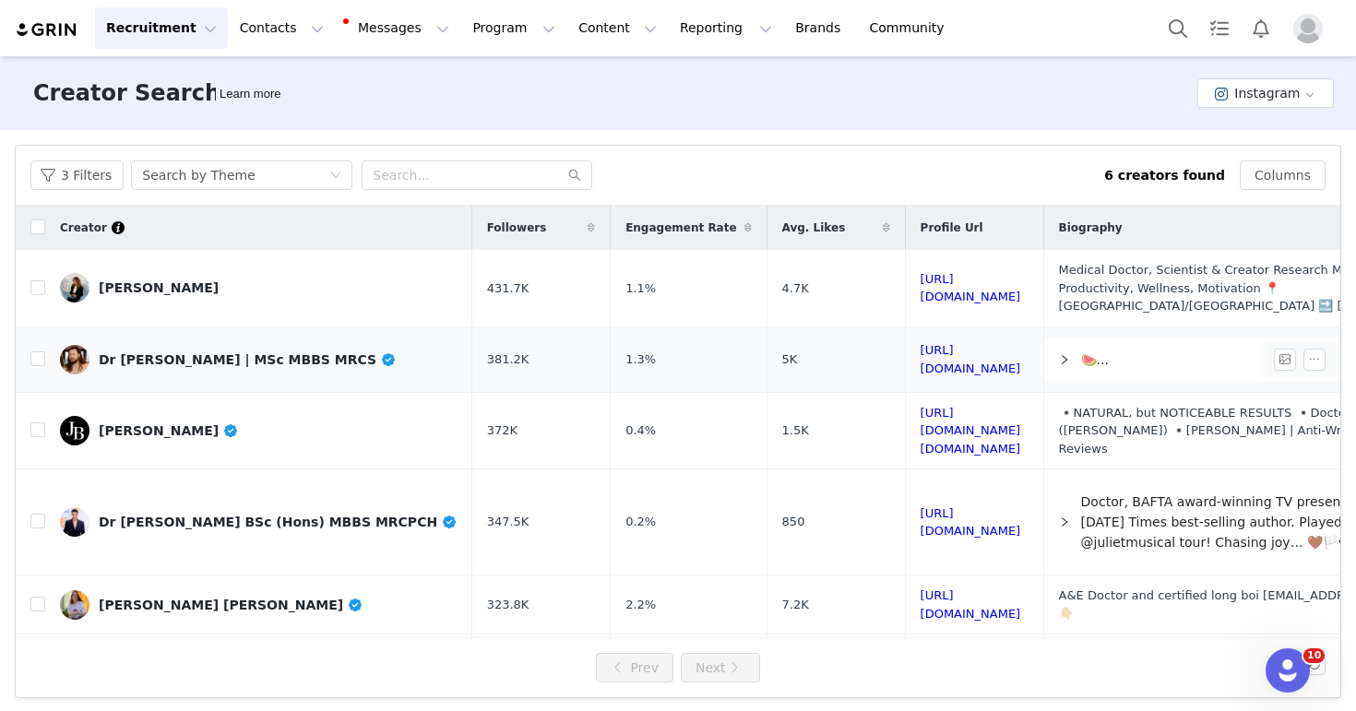
scroll to position [30, 0]
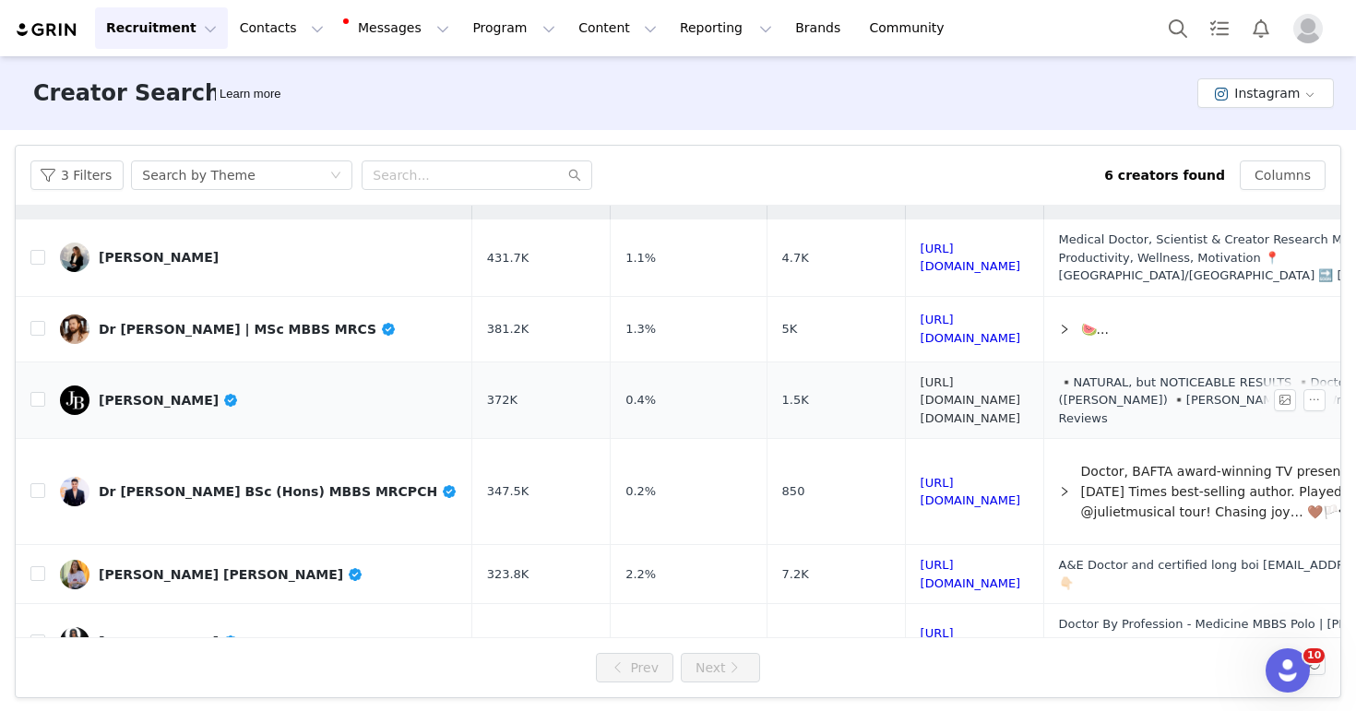
click at [920, 375] on link "[URL][DOMAIN_NAME][DOMAIN_NAME]" at bounding box center [970, 400] width 101 height 50
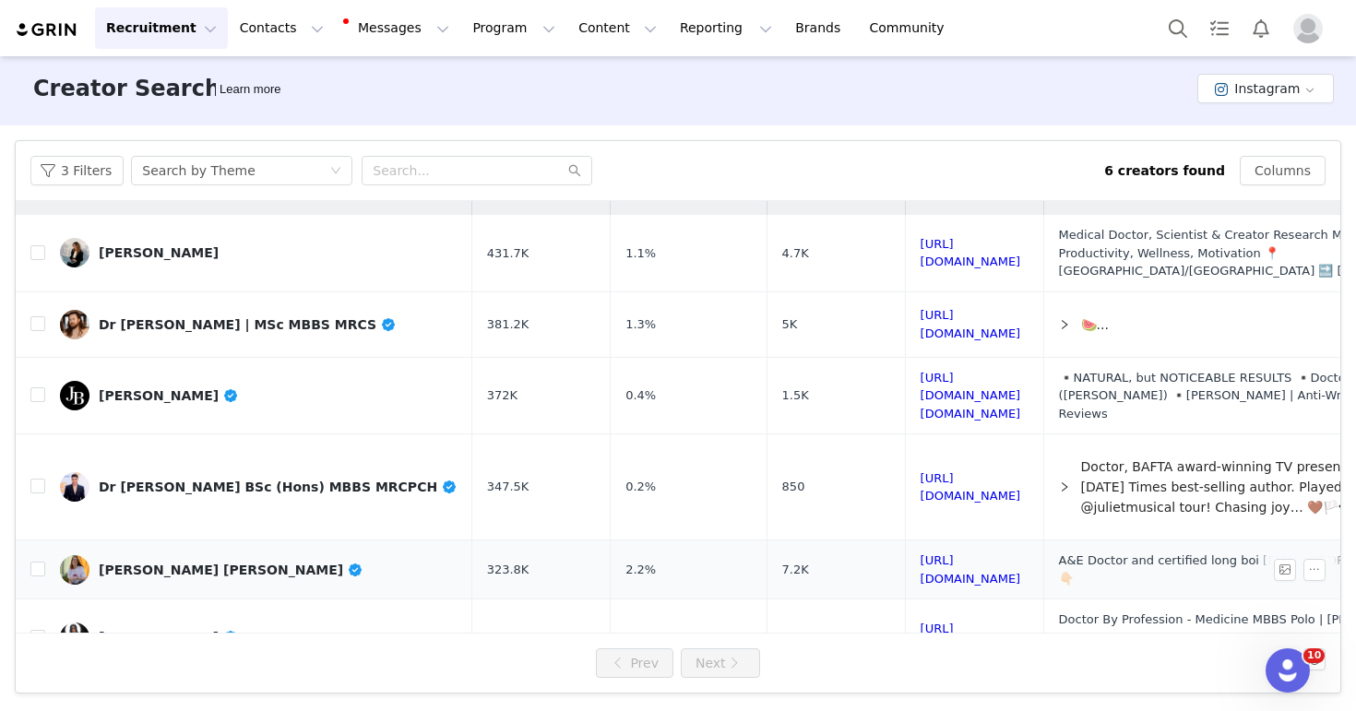
click at [191, 555] on link "[PERSON_NAME] [PERSON_NAME]" at bounding box center [258, 570] width 397 height 30
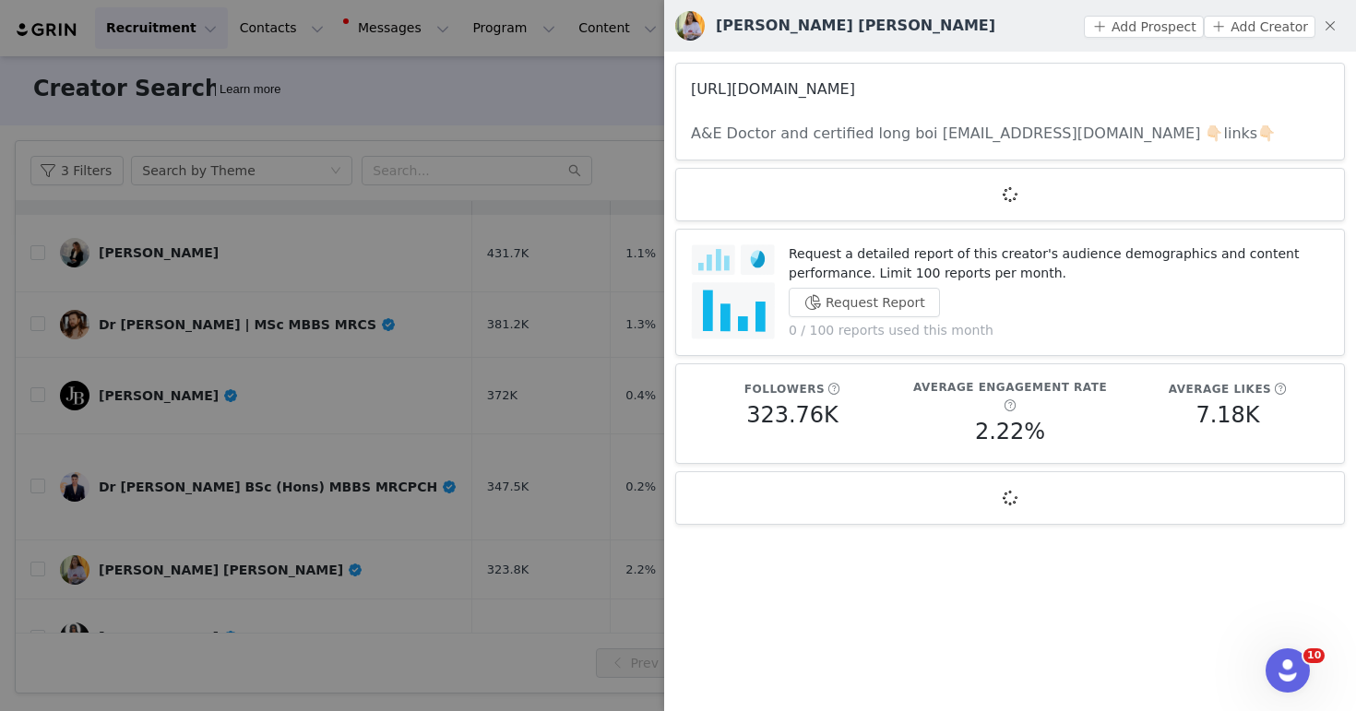
click at [763, 91] on link "[URL][DOMAIN_NAME]" at bounding box center [773, 89] width 164 height 18
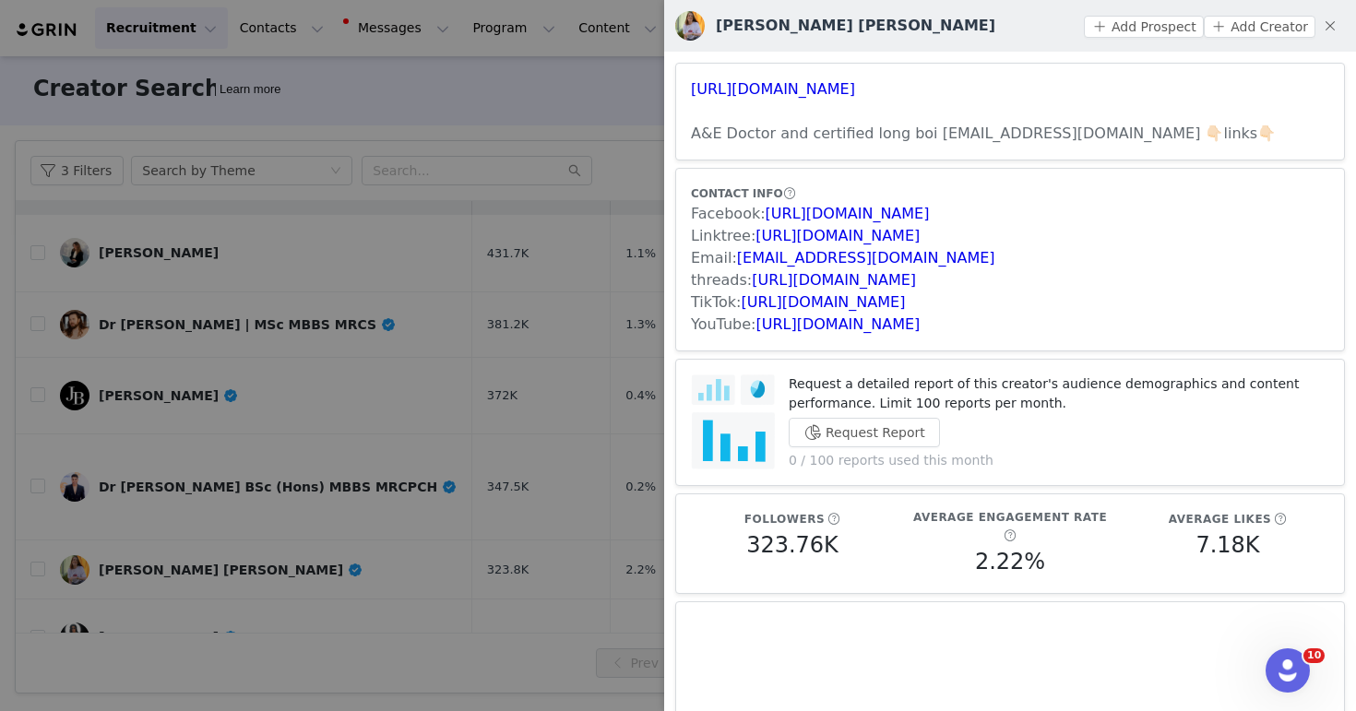
click at [464, 247] on div at bounding box center [678, 355] width 1356 height 711
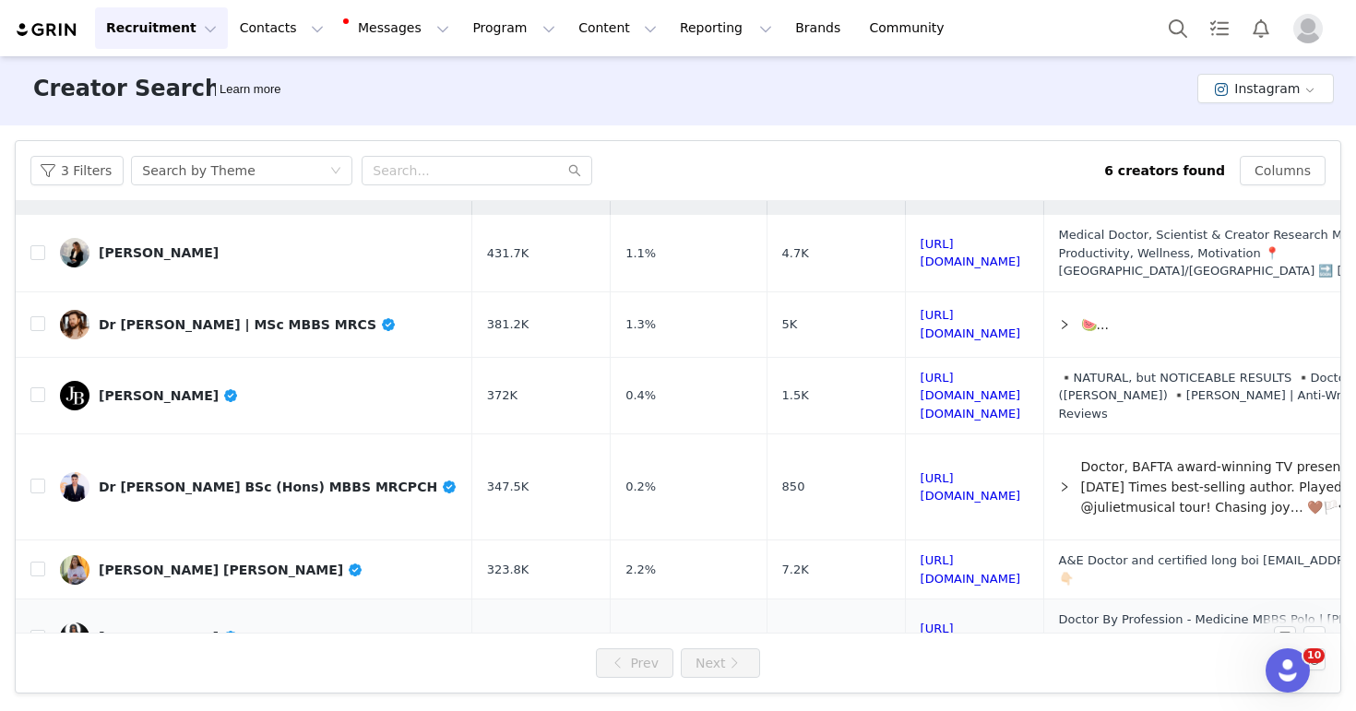
click at [162, 630] on div "[PERSON_NAME]" at bounding box center [169, 637] width 140 height 15
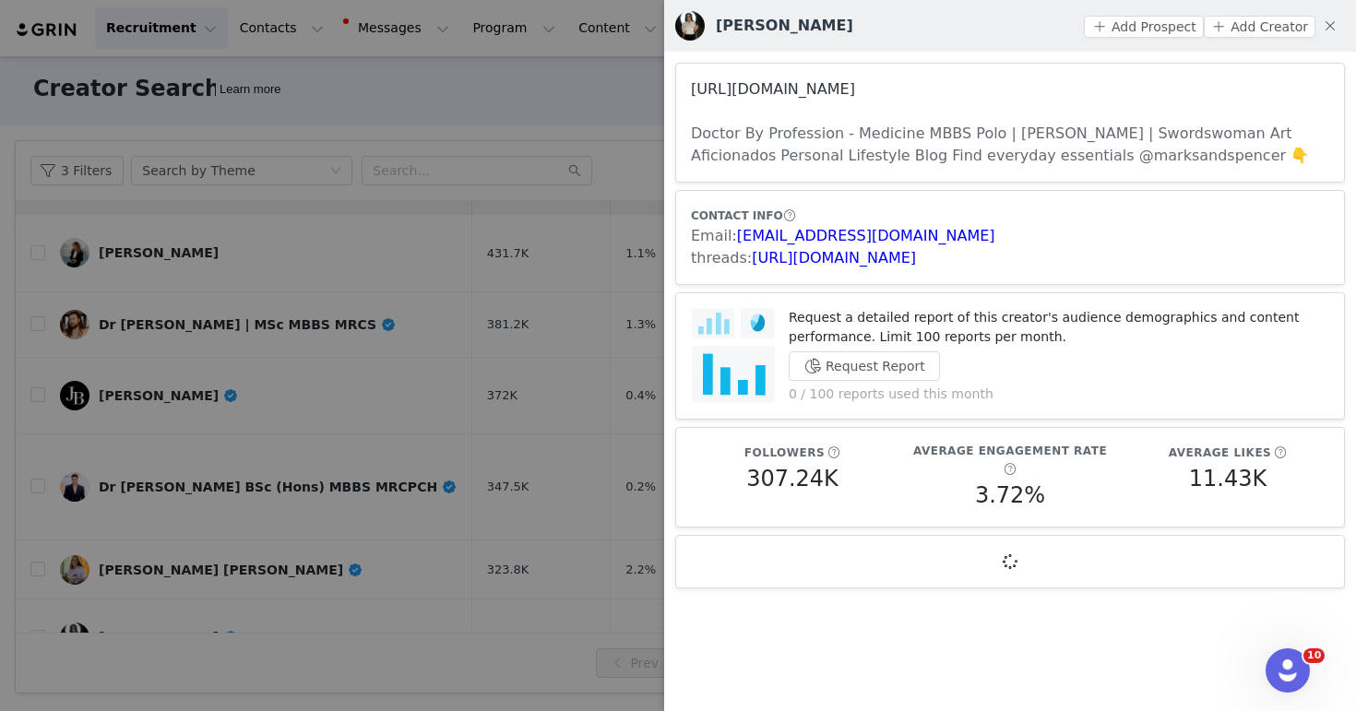
click at [809, 84] on link "[URL][DOMAIN_NAME]" at bounding box center [773, 89] width 164 height 18
click at [397, 125] on div at bounding box center [678, 355] width 1356 height 711
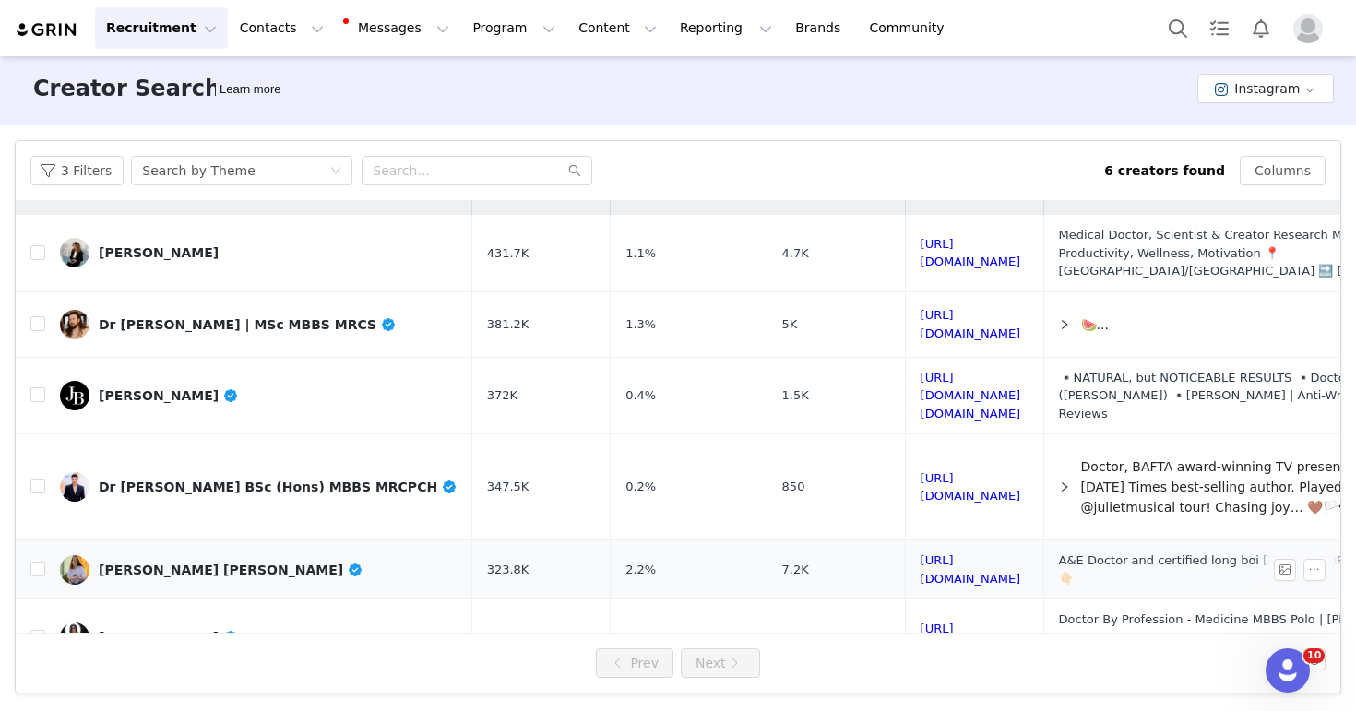
click at [172, 563] on div "[PERSON_NAME] [PERSON_NAME]" at bounding box center [231, 570] width 265 height 15
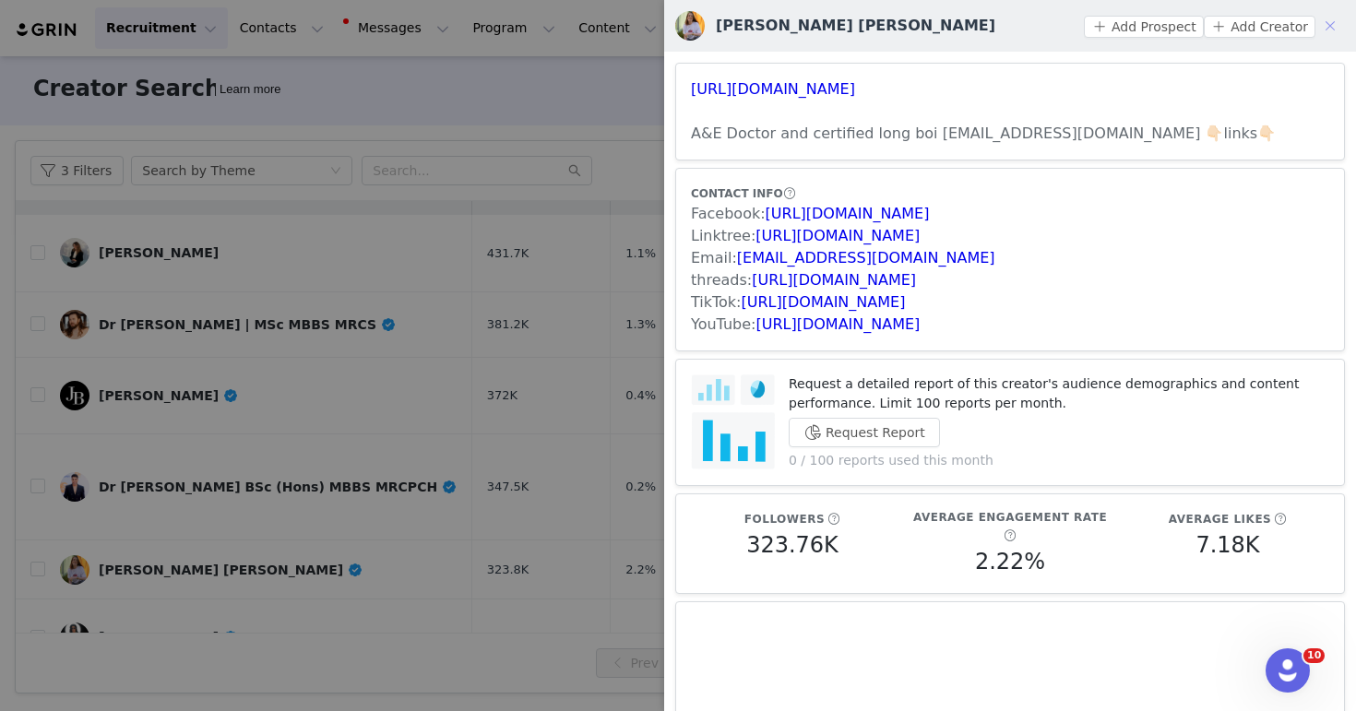
click at [1324, 37] on button "button" at bounding box center [1330, 26] width 30 height 30
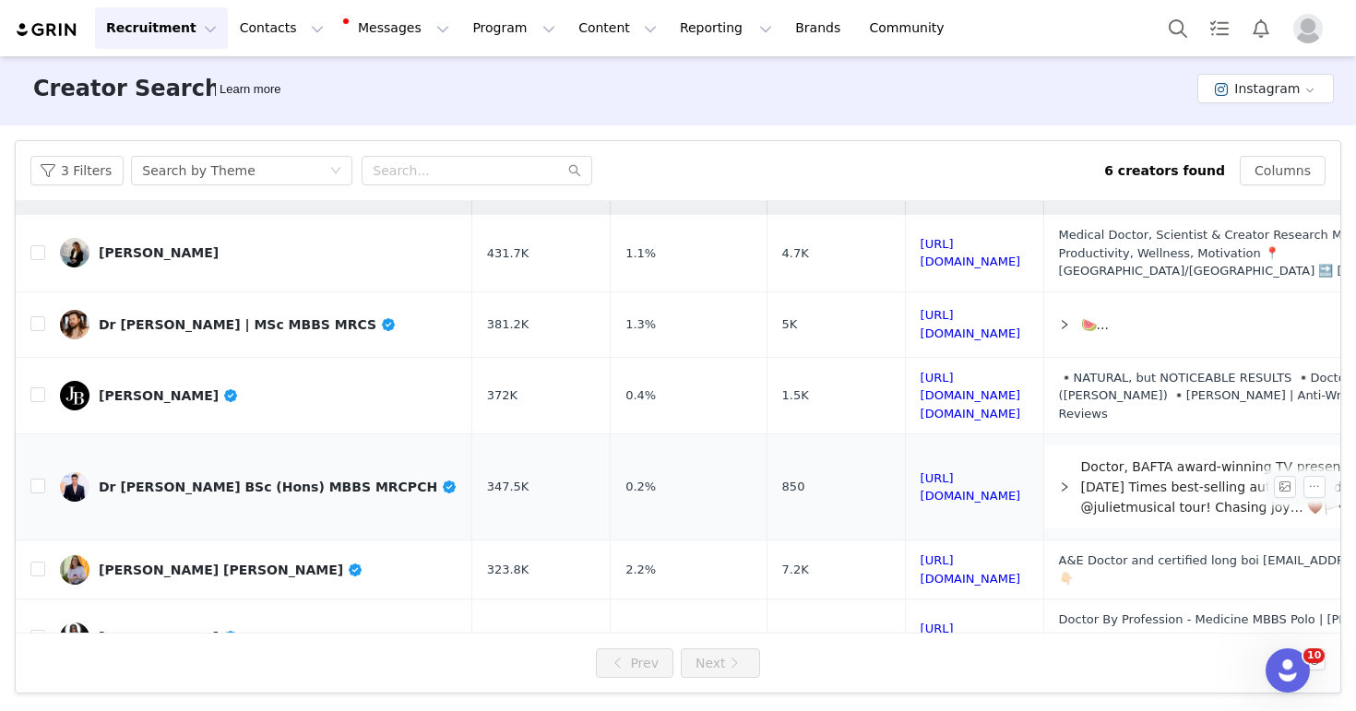
click at [266, 472] on link "Dr [PERSON_NAME] BSc (Hons) MBBS MRCPCH" at bounding box center [258, 487] width 397 height 30
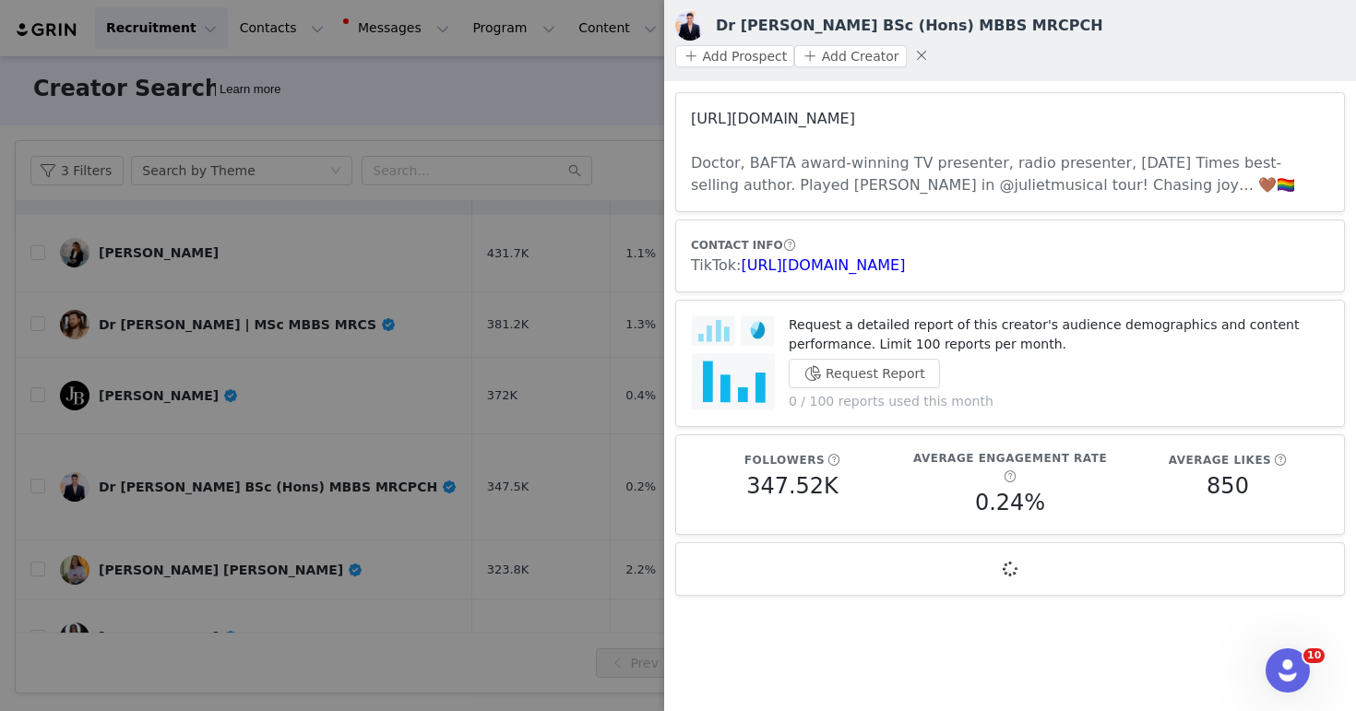
click at [855, 110] on link "[URL][DOMAIN_NAME]" at bounding box center [773, 119] width 164 height 18
click at [565, 163] on div at bounding box center [678, 355] width 1356 height 711
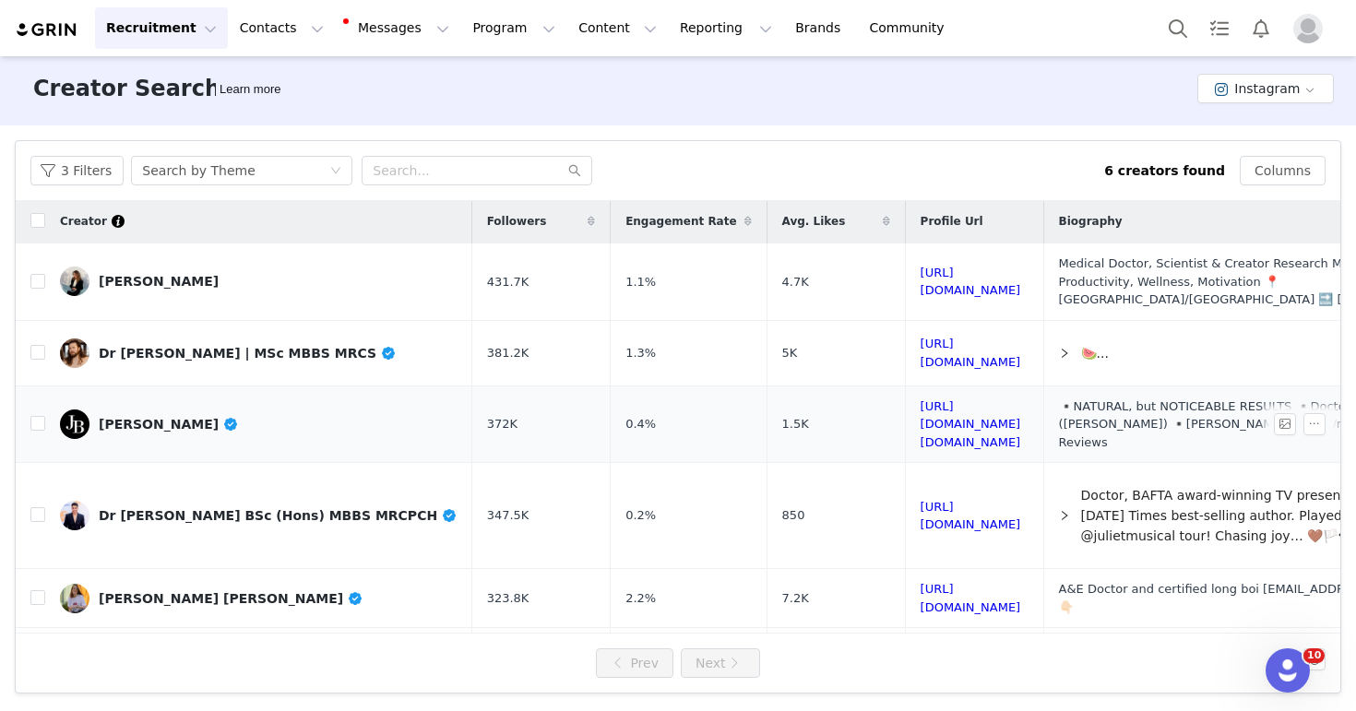
scroll to position [0, 0]
